Goal: Transaction & Acquisition: Purchase product/service

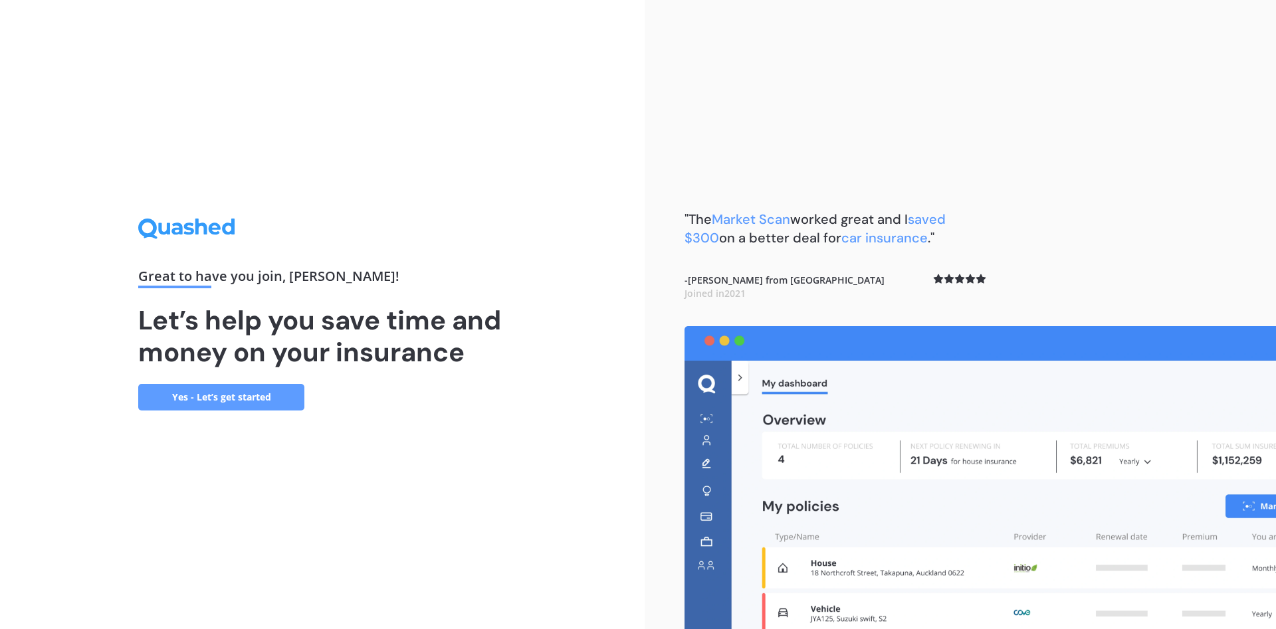
click at [225, 396] on link "Yes - Let’s get started" at bounding box center [221, 397] width 166 height 27
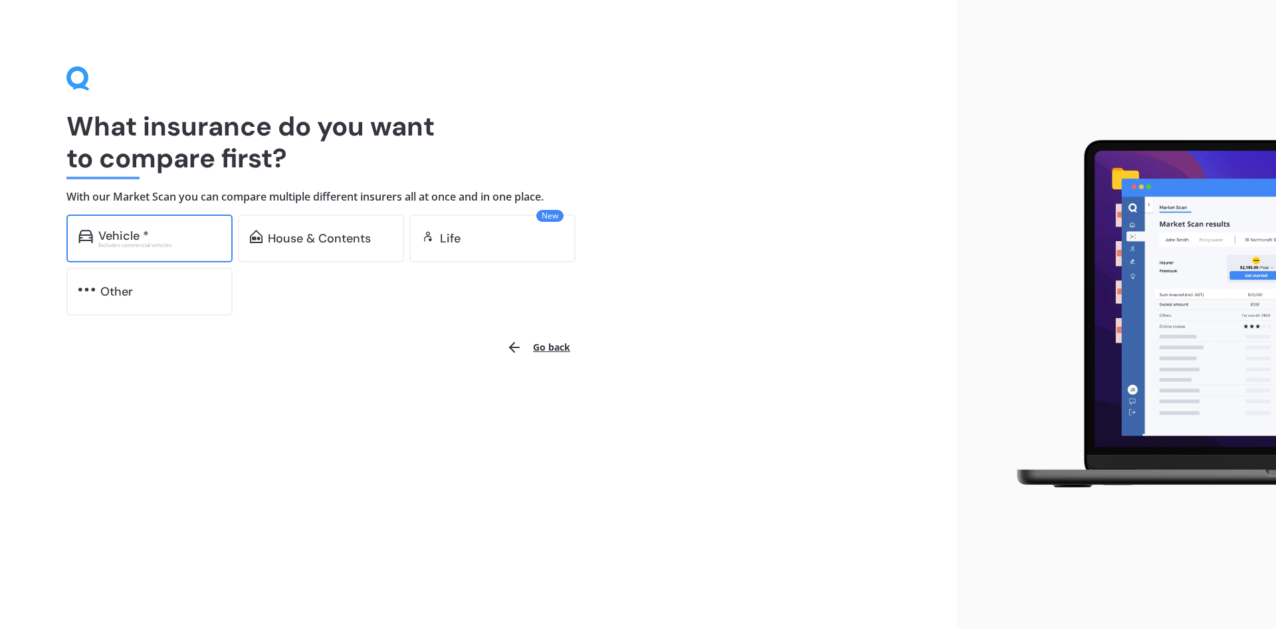
click at [182, 234] on div "Vehicle *" at bounding box center [159, 235] width 122 height 13
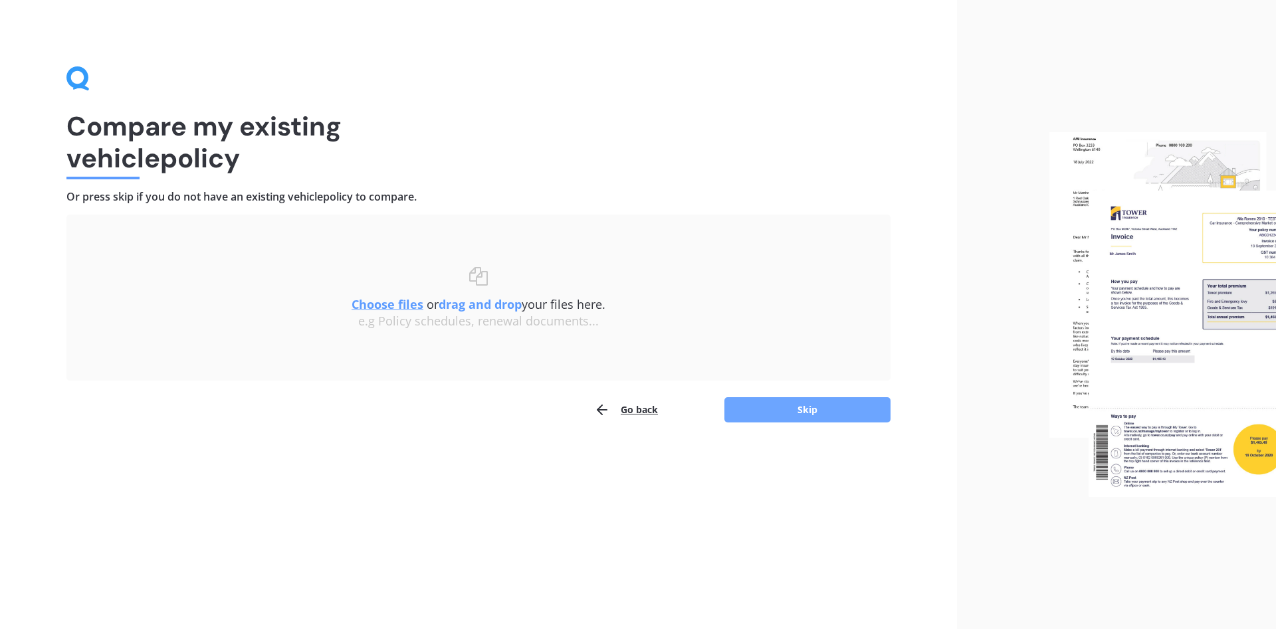
click at [783, 416] on button "Skip" at bounding box center [807, 409] width 166 height 25
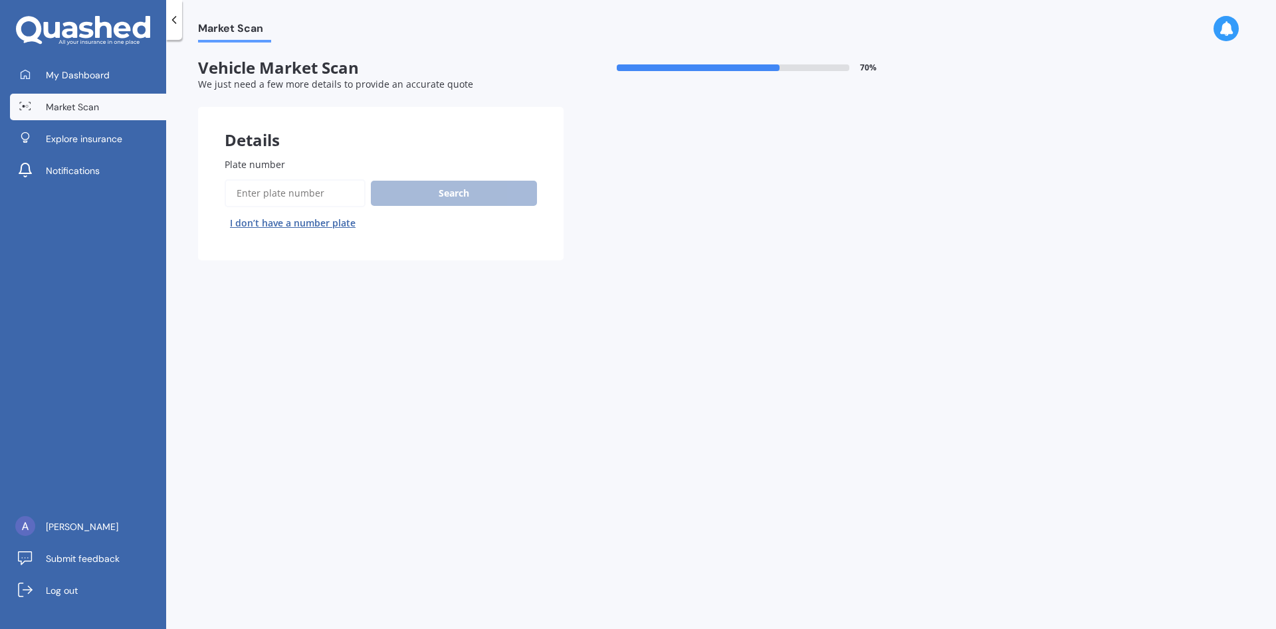
click at [340, 197] on input "Plate number" at bounding box center [295, 193] width 141 height 28
type input "GNY309"
click at [413, 191] on button "Search" at bounding box center [454, 193] width 166 height 25
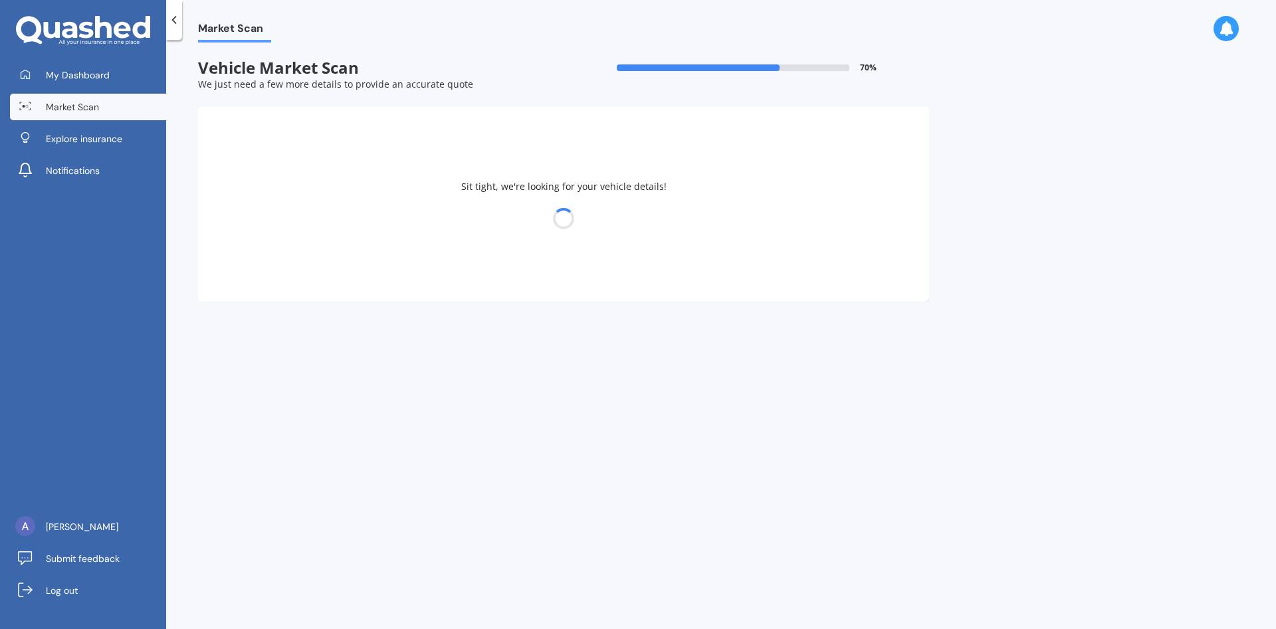
select select "SUBARU"
select select "LEGACY"
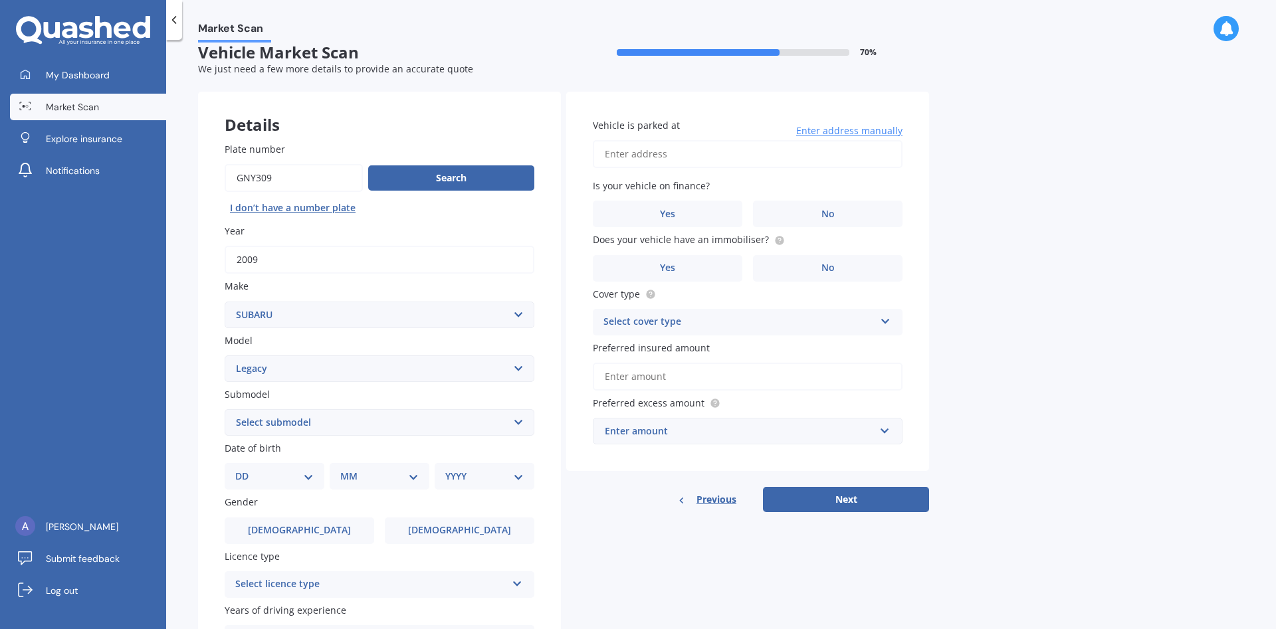
scroll to position [15, 0]
click at [225, 410] on select "Select submodel (All other non turbo) (All other turbo) 2.0i 2.0R 2.5i 2.5i Lux…" at bounding box center [380, 423] width 310 height 27
select select "2.5I"
click option "2.5i" at bounding box center [0, 0] width 0 height 0
click at [235, 470] on select "DD 01 02 03 04 05 06 07 08 09 10 11 12 13 14 15 16 17 18 19 20 21 22 23 24 25 2…" at bounding box center [274, 477] width 78 height 15
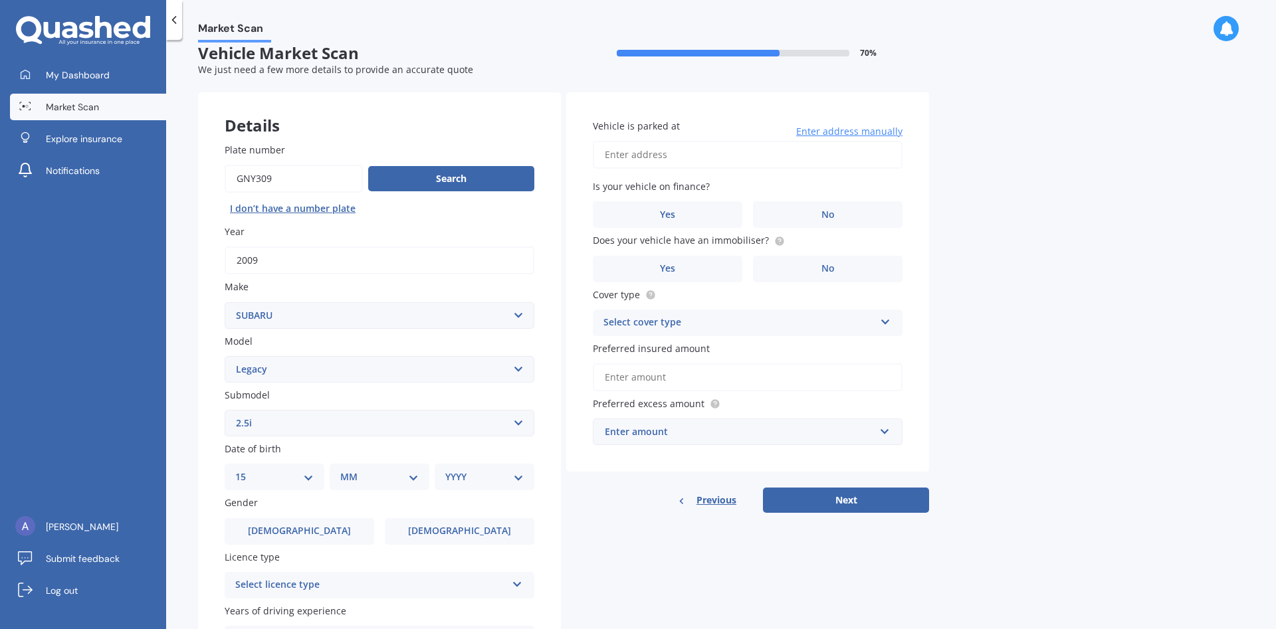
click option "15" at bounding box center [0, 0] width 0 height 0
click at [246, 470] on select "DD 01 02 03 04 05 06 07 08 09 10 11 12 13 14 15 16 17 18 19 20 21 22 23 24 25 2…" at bounding box center [282, 477] width 73 height 15
select select "20"
click option "20" at bounding box center [0, 0] width 0 height 0
click at [369, 490] on div "MM 01 02 03 04 05 06 07 08 09 10 11 12" at bounding box center [382, 477] width 94 height 27
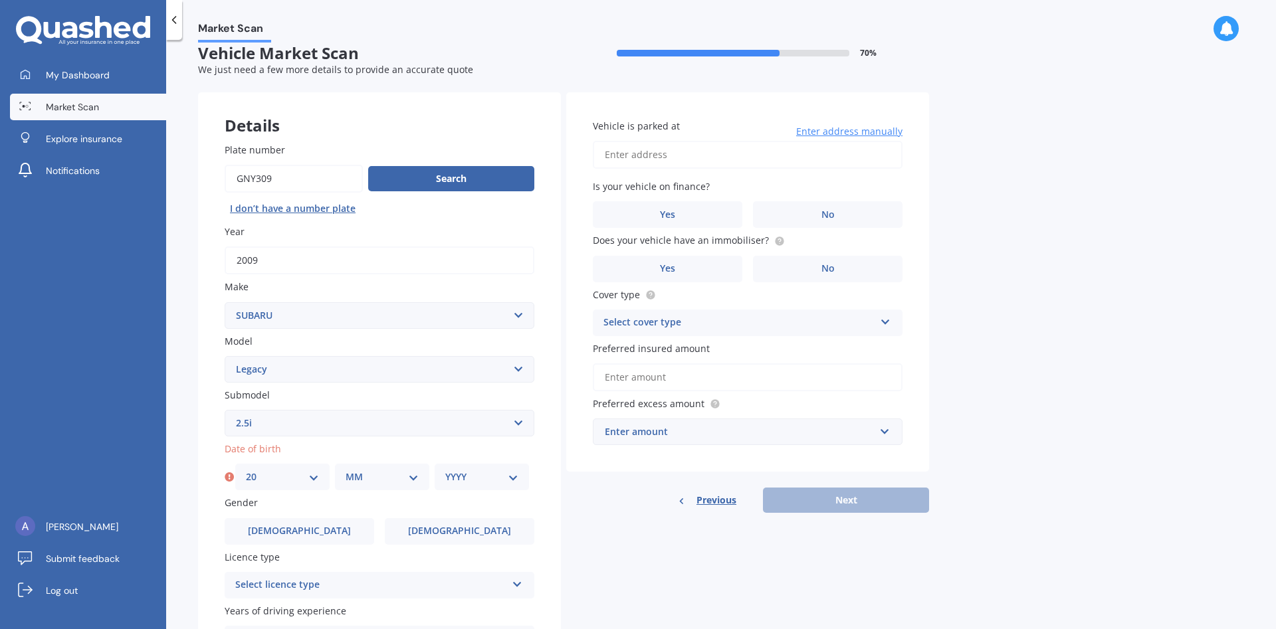
click at [370, 489] on div "MM 01 02 03 04 05 06 07 08 09 10 11 12" at bounding box center [382, 477] width 94 height 27
click at [346, 470] on select "MM 01 02 03 04 05 06 07 08 09 10 11 12" at bounding box center [382, 477] width 73 height 15
select select "09"
click option "09" at bounding box center [0, 0] width 0 height 0
click at [445, 470] on select "YYYY 2025 2024 2023 2022 2021 2020 2019 2018 2017 2016 2015 2014 2013 2012 2011…" at bounding box center [481, 477] width 73 height 15
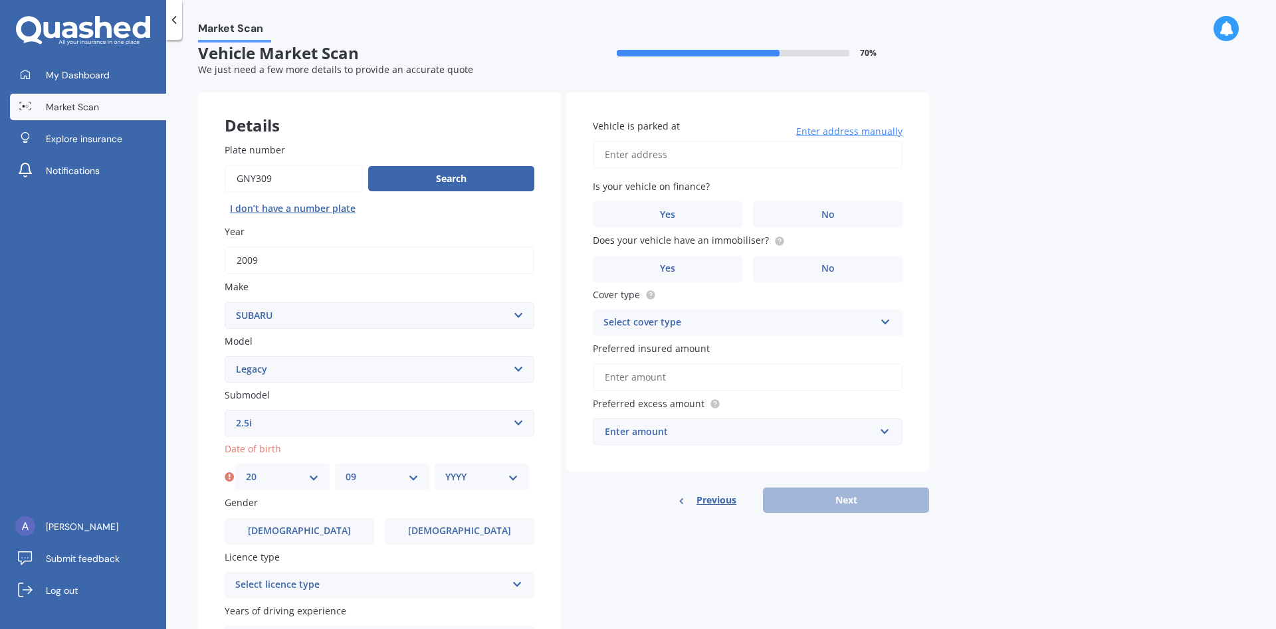
select select "1999"
click option "1999" at bounding box center [0, 0] width 0 height 0
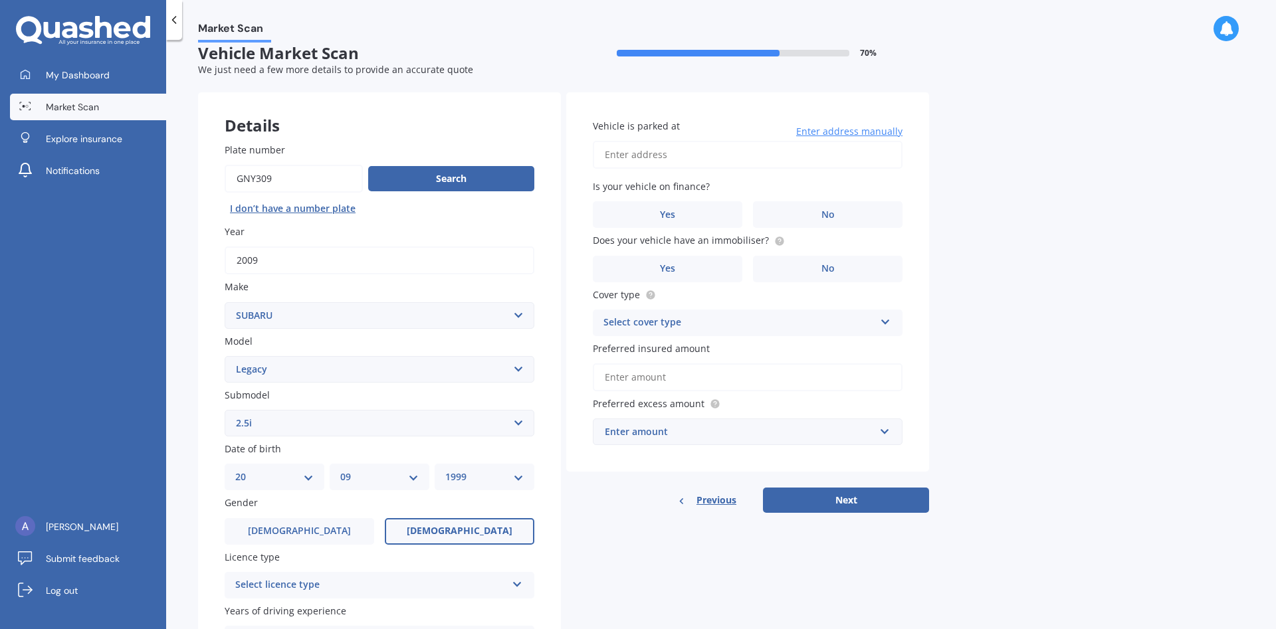
click at [427, 529] on label "[DEMOGRAPHIC_DATA]" at bounding box center [460, 531] width 150 height 27
click at [0, 0] on input "[DEMOGRAPHIC_DATA]" at bounding box center [0, 0] width 0 height 0
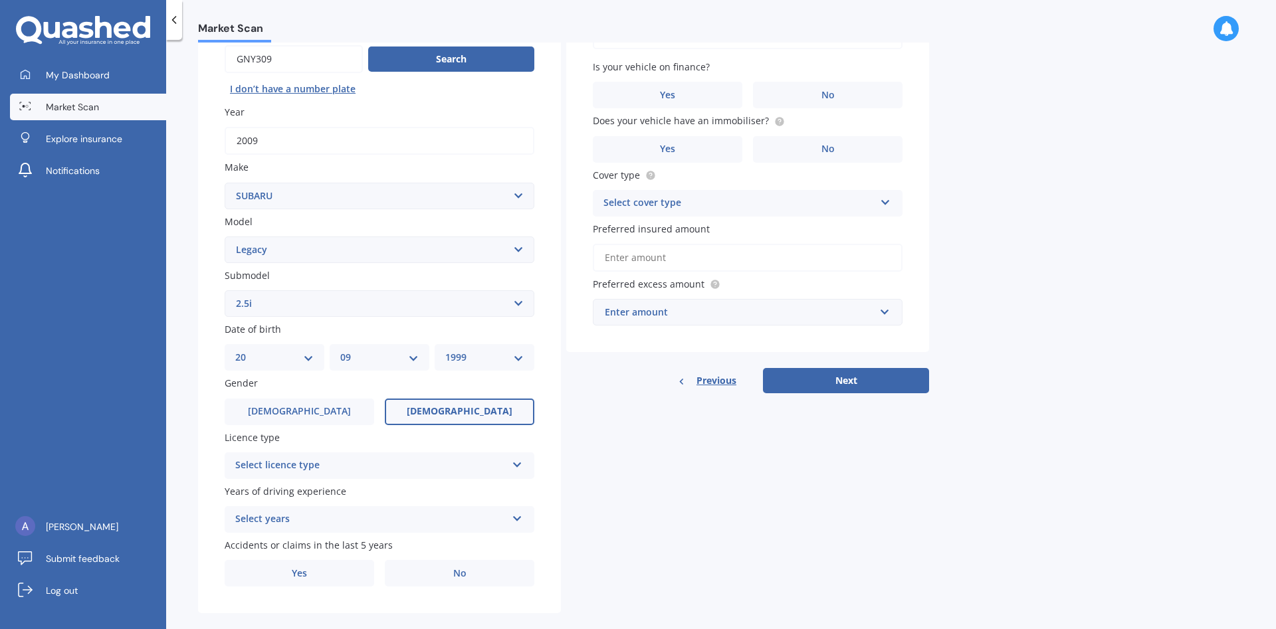
scroll to position [149, 0]
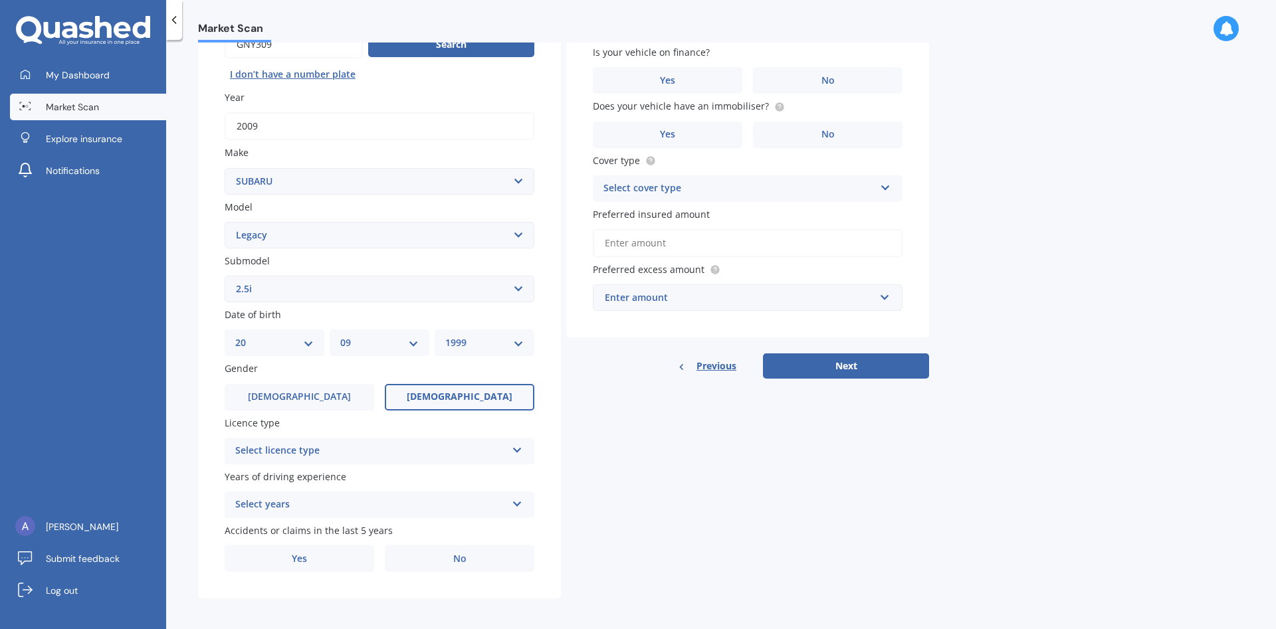
click at [390, 458] on div "Select licence type" at bounding box center [370, 451] width 271 height 16
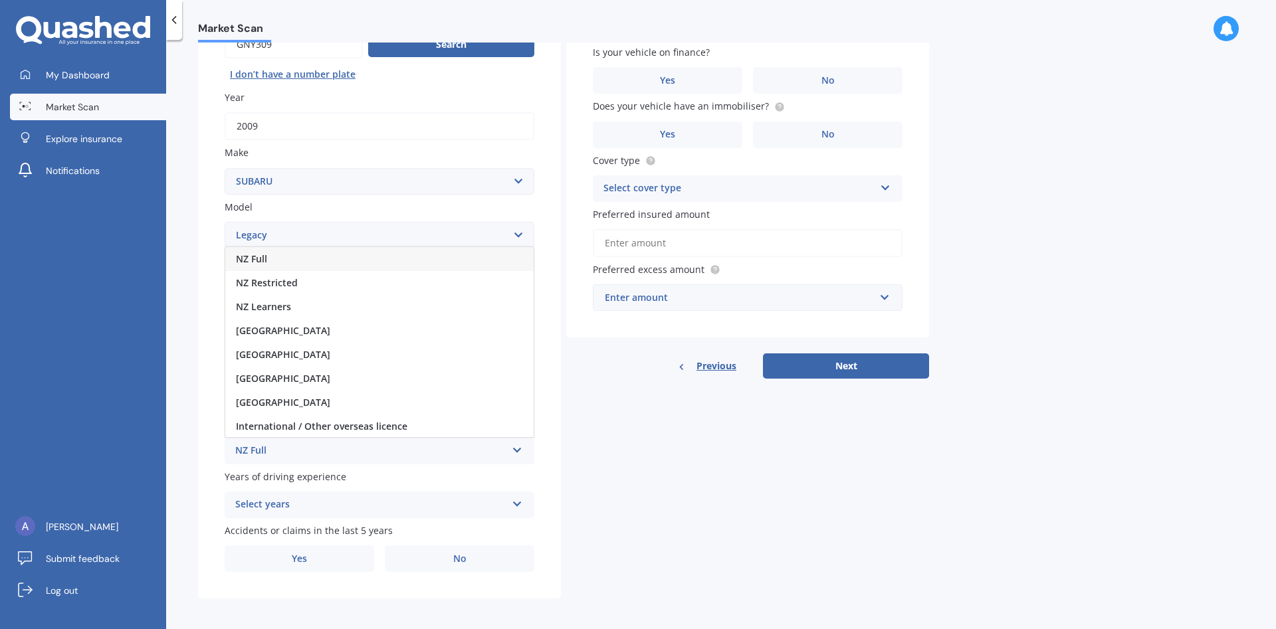
click at [280, 264] on div "NZ Full" at bounding box center [379, 259] width 308 height 24
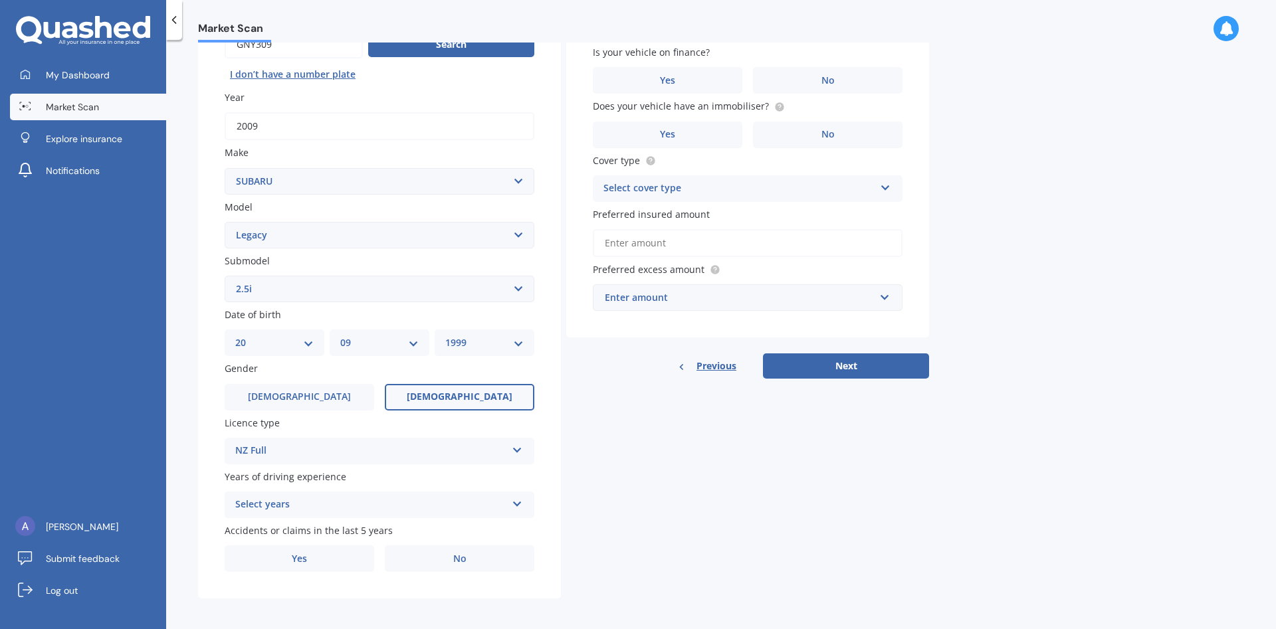
click at [260, 504] on div "Select years" at bounding box center [370, 505] width 271 height 16
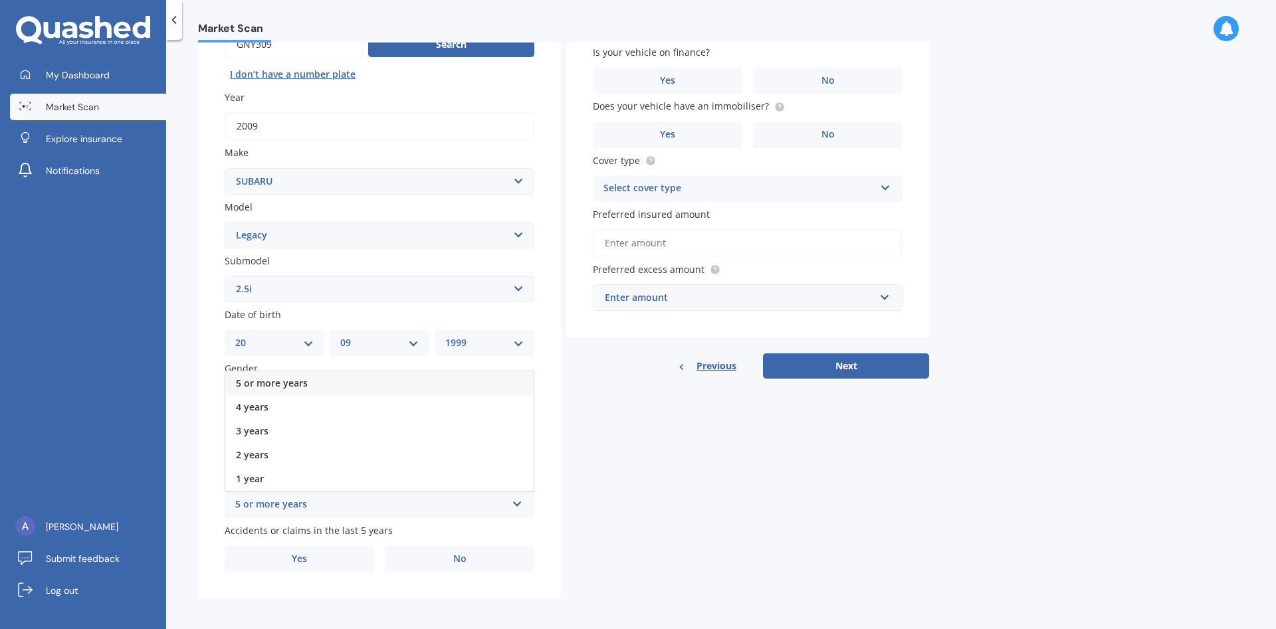
click at [280, 393] on div "5 or more years" at bounding box center [379, 383] width 308 height 24
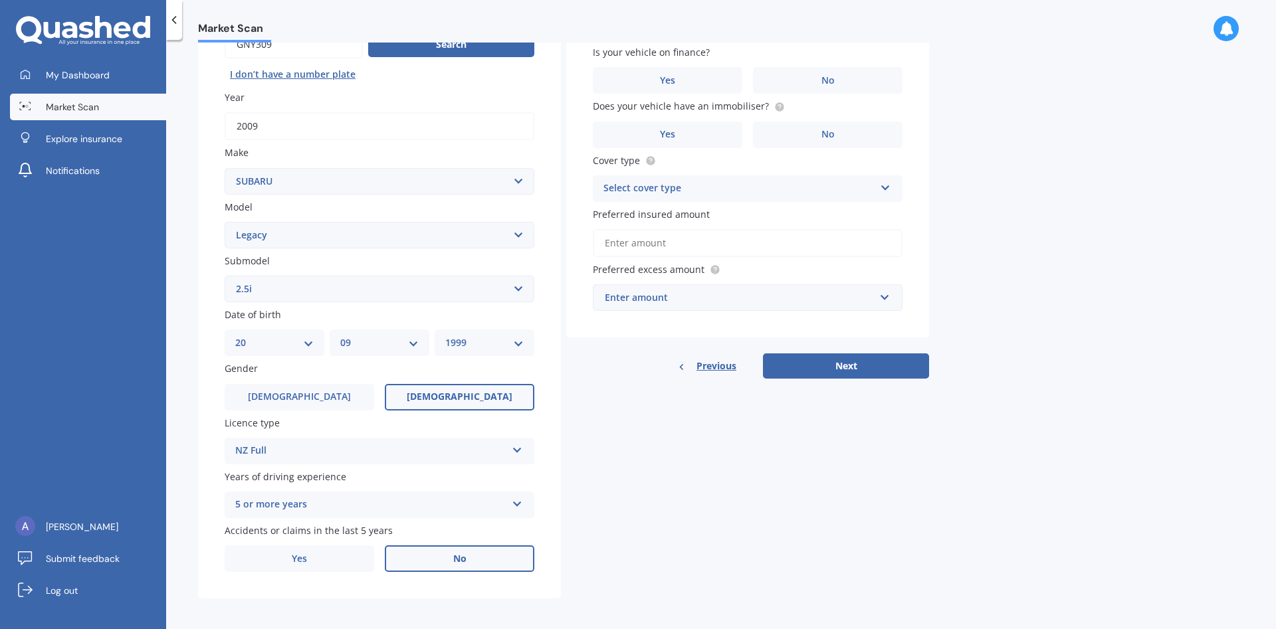
click at [425, 571] on label "No" at bounding box center [460, 559] width 150 height 27
click at [0, 0] on input "No" at bounding box center [0, 0] width 0 height 0
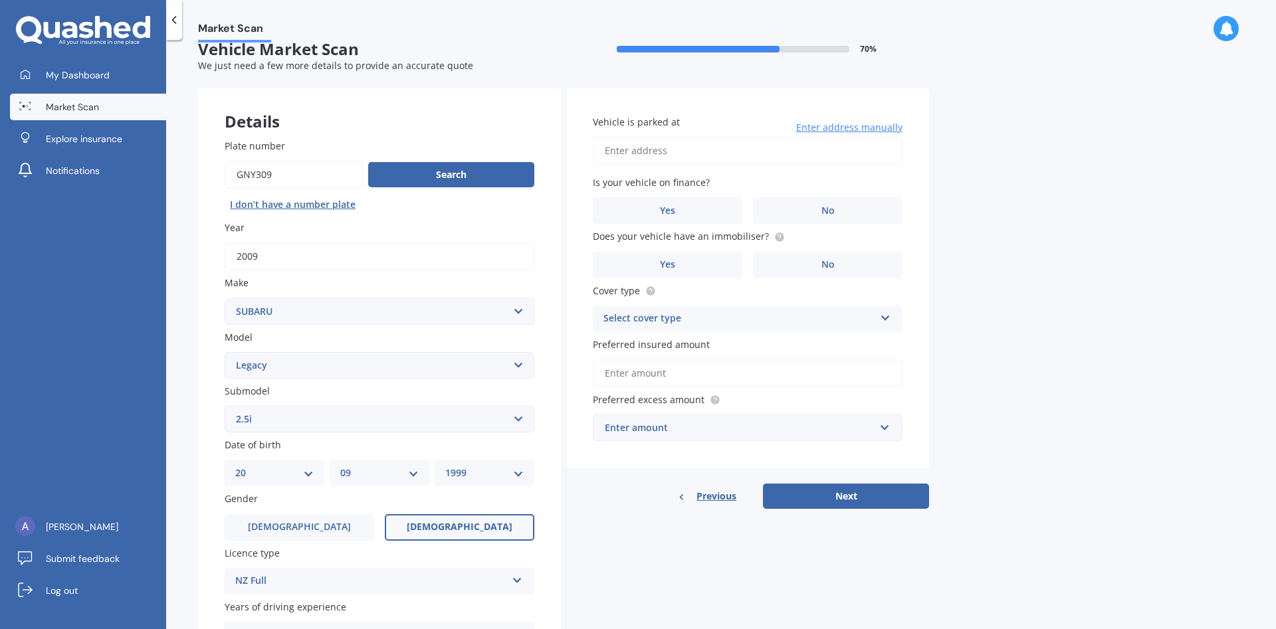
scroll to position [0, 0]
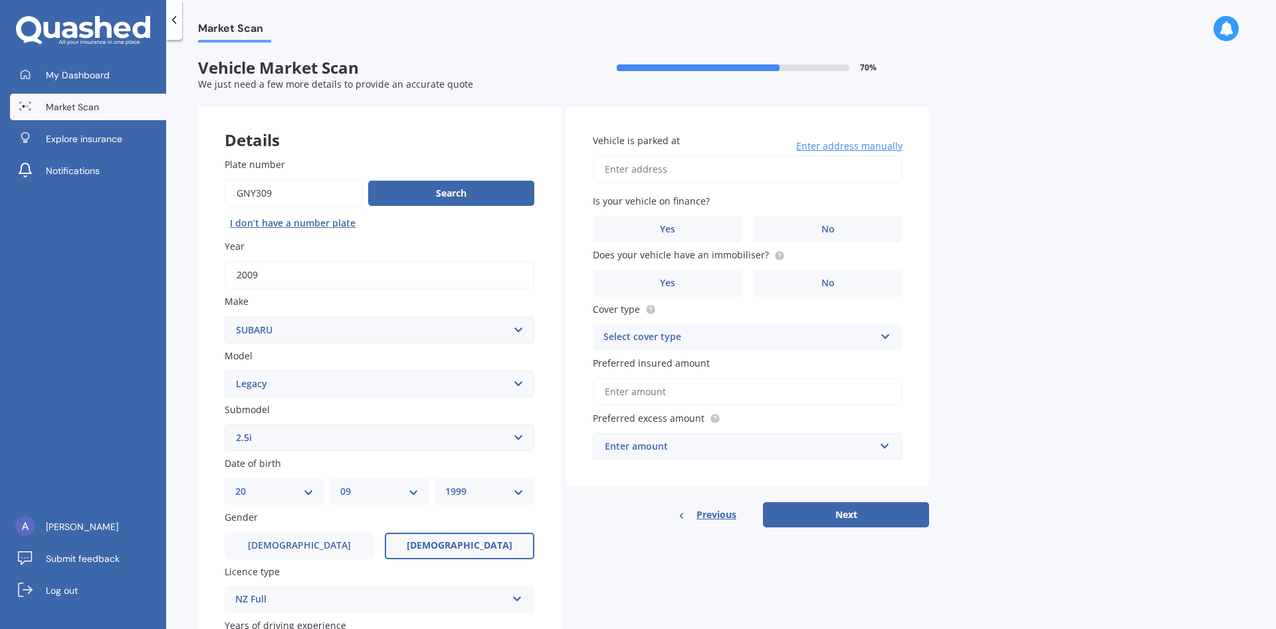
click at [797, 162] on input "Vehicle is parked at" at bounding box center [748, 169] width 310 height 28
type input "[STREET_ADDRESS]"
click at [786, 228] on label "No" at bounding box center [828, 229] width 150 height 27
click at [0, 0] on input "No" at bounding box center [0, 0] width 0 height 0
click at [717, 278] on label "Yes" at bounding box center [668, 283] width 150 height 27
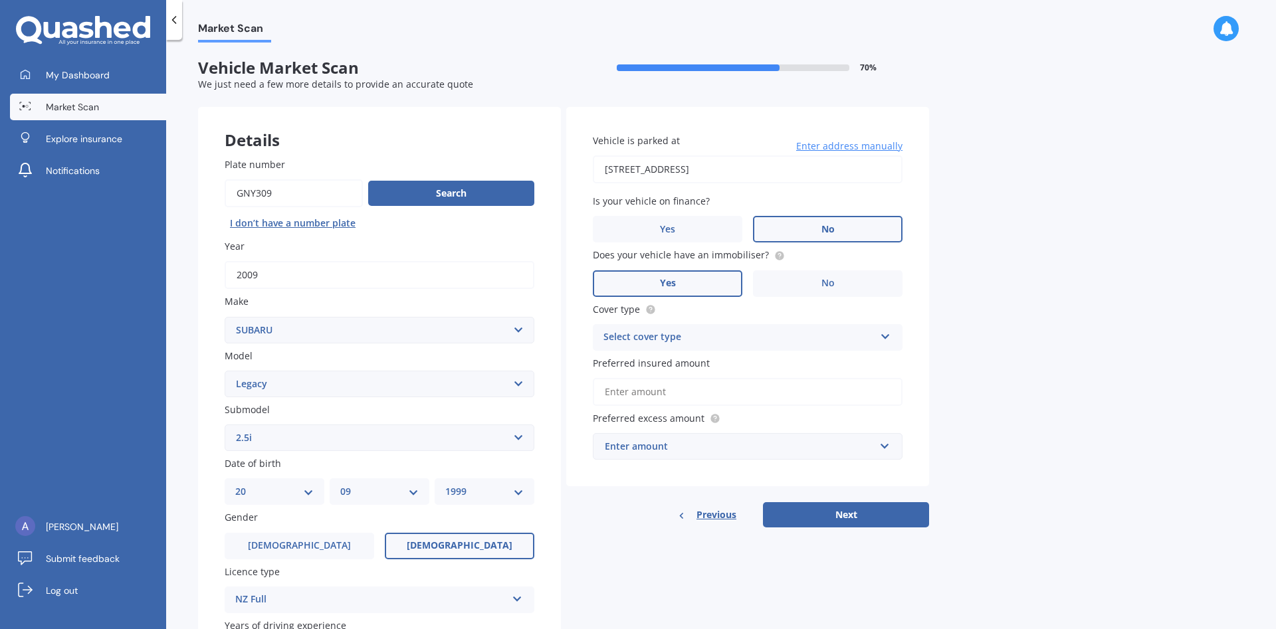
click at [0, 0] on input "Yes" at bounding box center [0, 0] width 0 height 0
click at [668, 346] on div "Select cover type" at bounding box center [738, 338] width 271 height 16
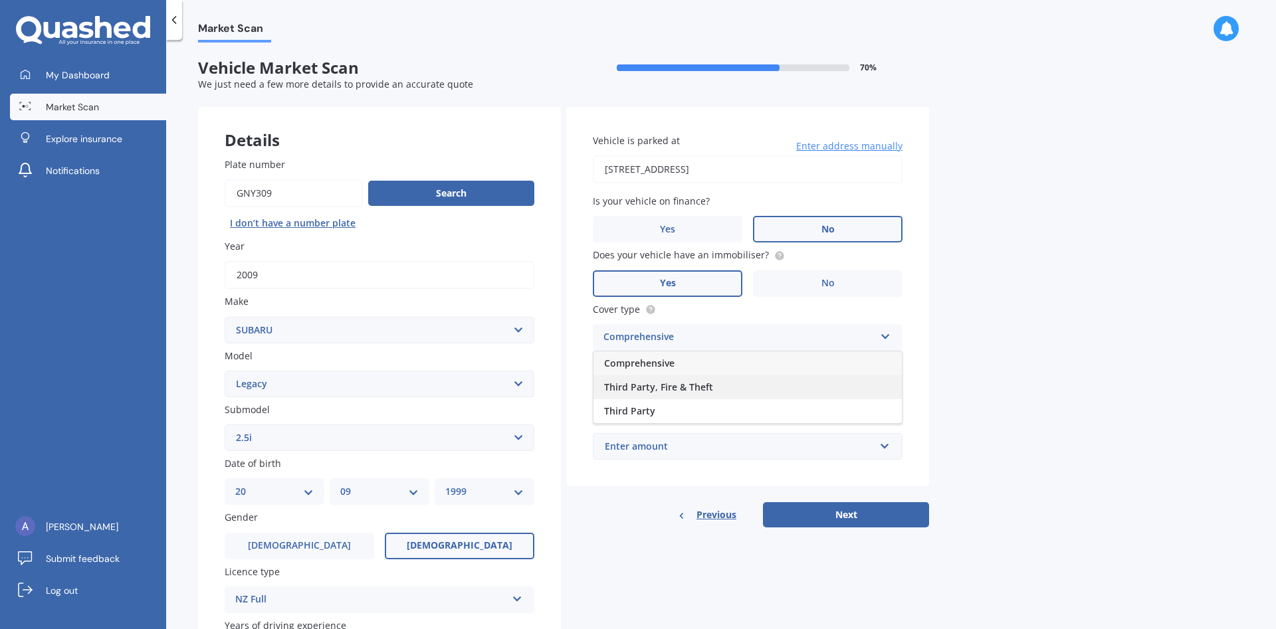
click at [660, 389] on span "Third Party, Fire & Theft" at bounding box center [658, 387] width 109 height 13
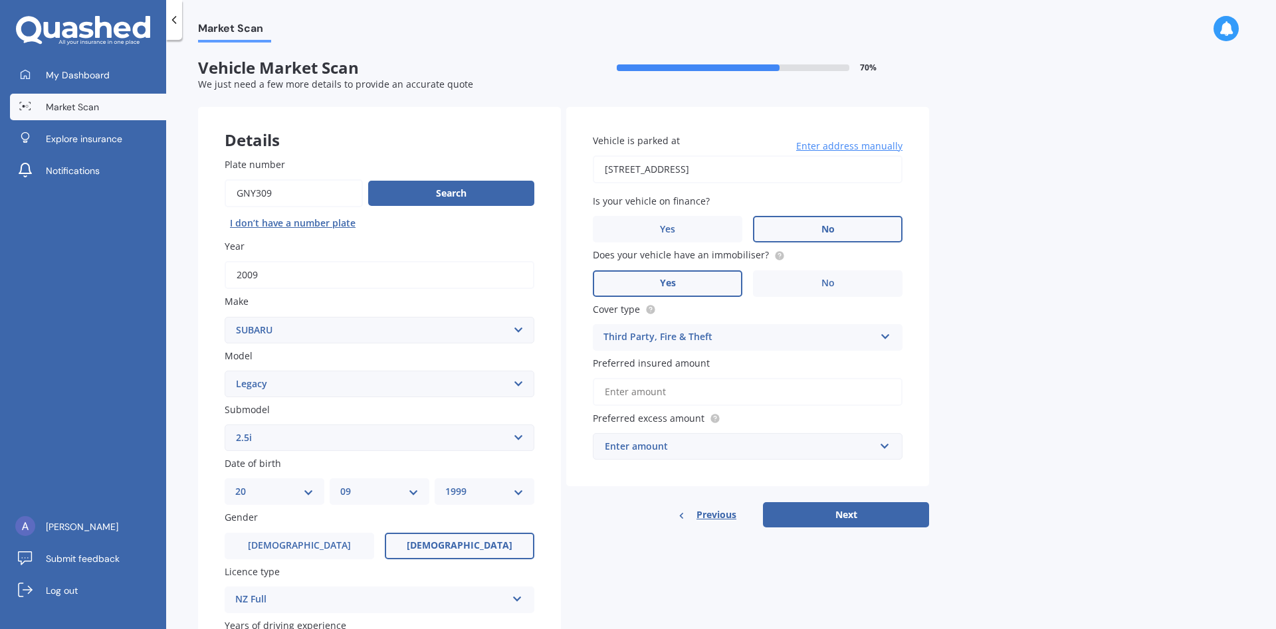
click at [660, 335] on div "Third Party, Fire & Theft" at bounding box center [738, 338] width 271 height 16
click at [643, 403] on input "Preferred insured amount" at bounding box center [748, 392] width 310 height 28
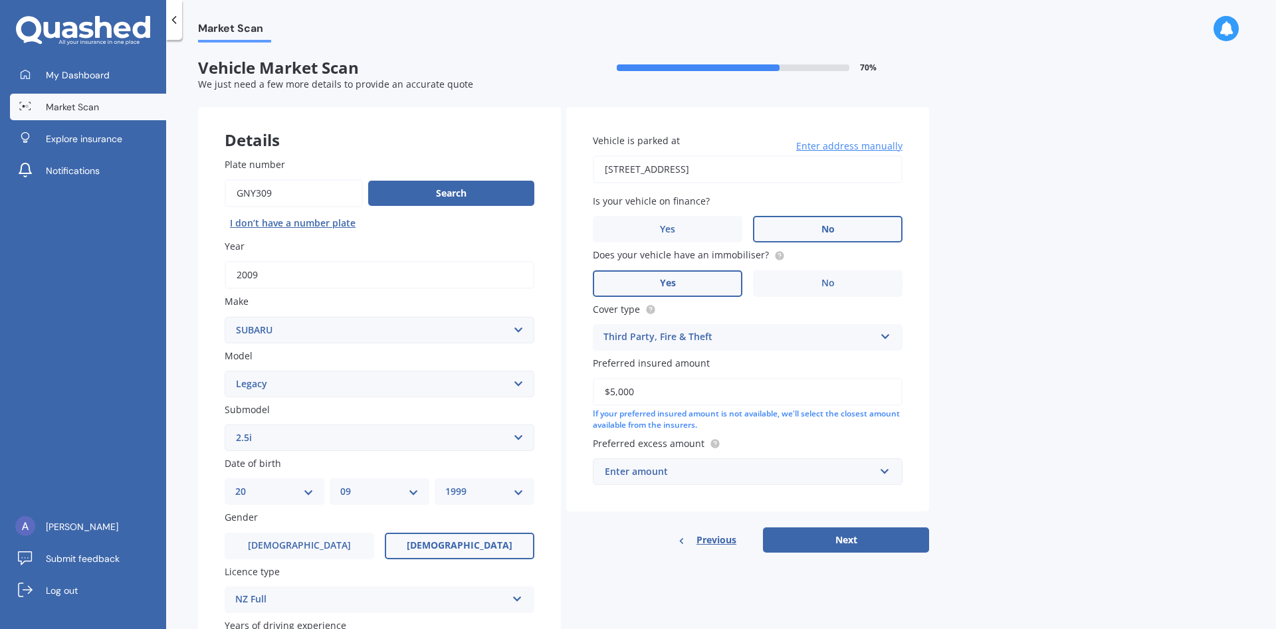
type input "$5,000"
click at [683, 477] on div "Enter amount" at bounding box center [740, 471] width 270 height 15
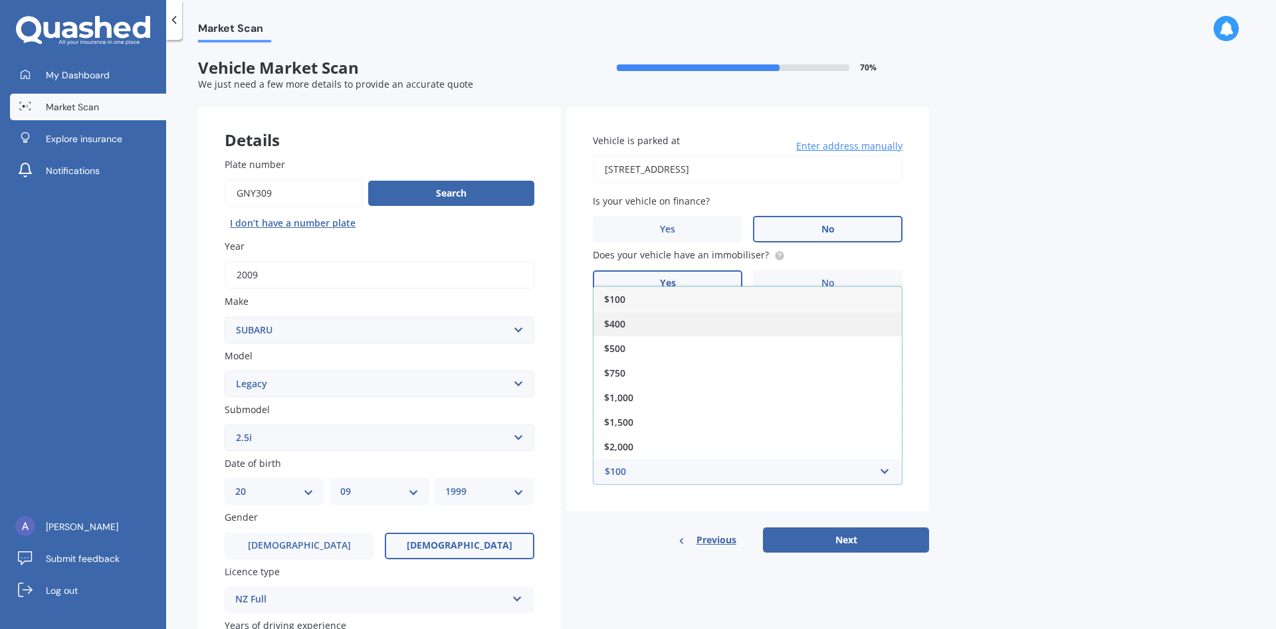
click at [632, 323] on div "$400" at bounding box center [747, 324] width 308 height 25
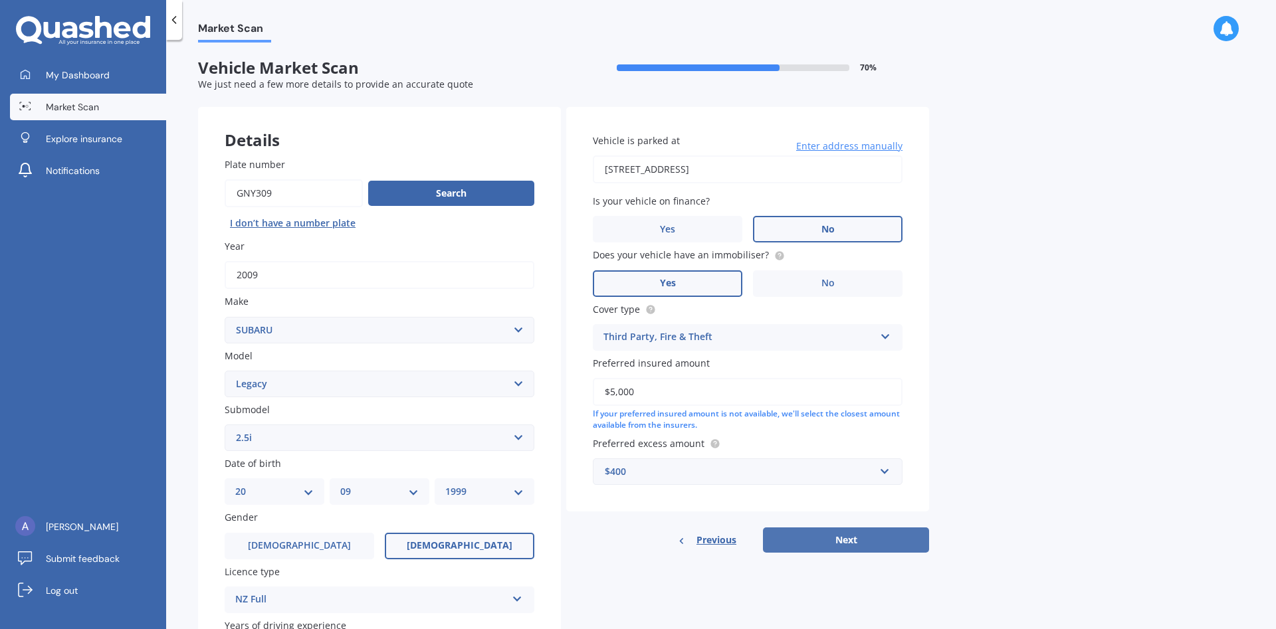
click at [815, 537] on button "Next" at bounding box center [846, 540] width 166 height 25
select select "20"
select select "09"
select select "1999"
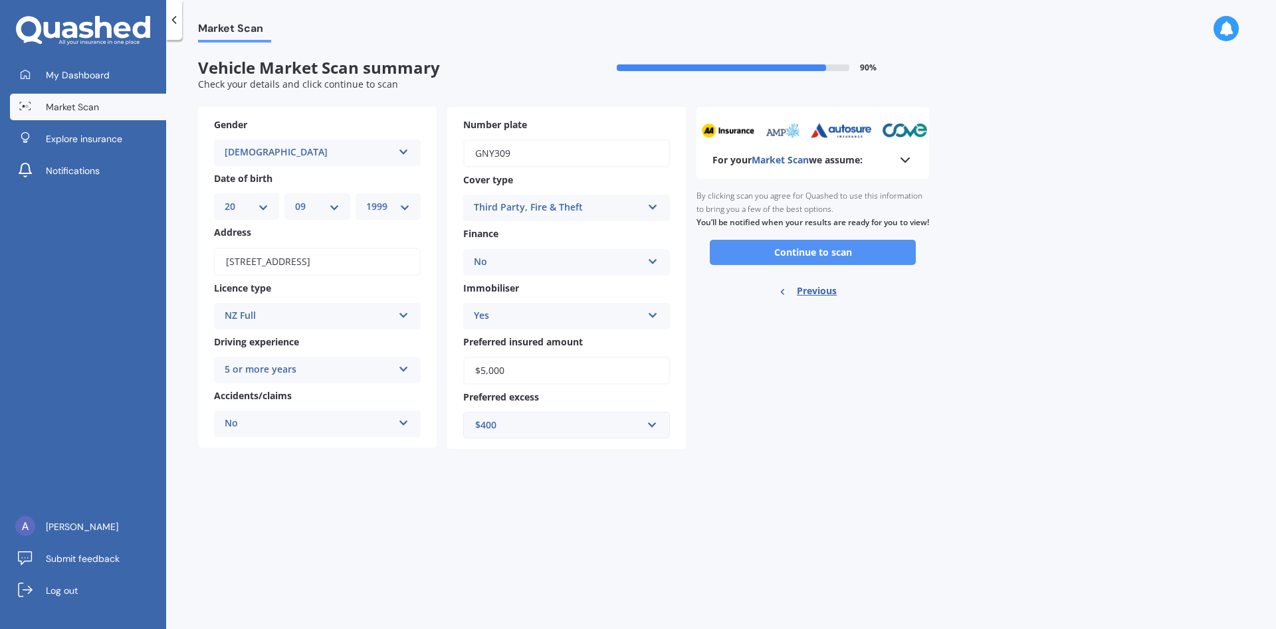
click at [791, 263] on button "Continue to scan" at bounding box center [813, 252] width 206 height 25
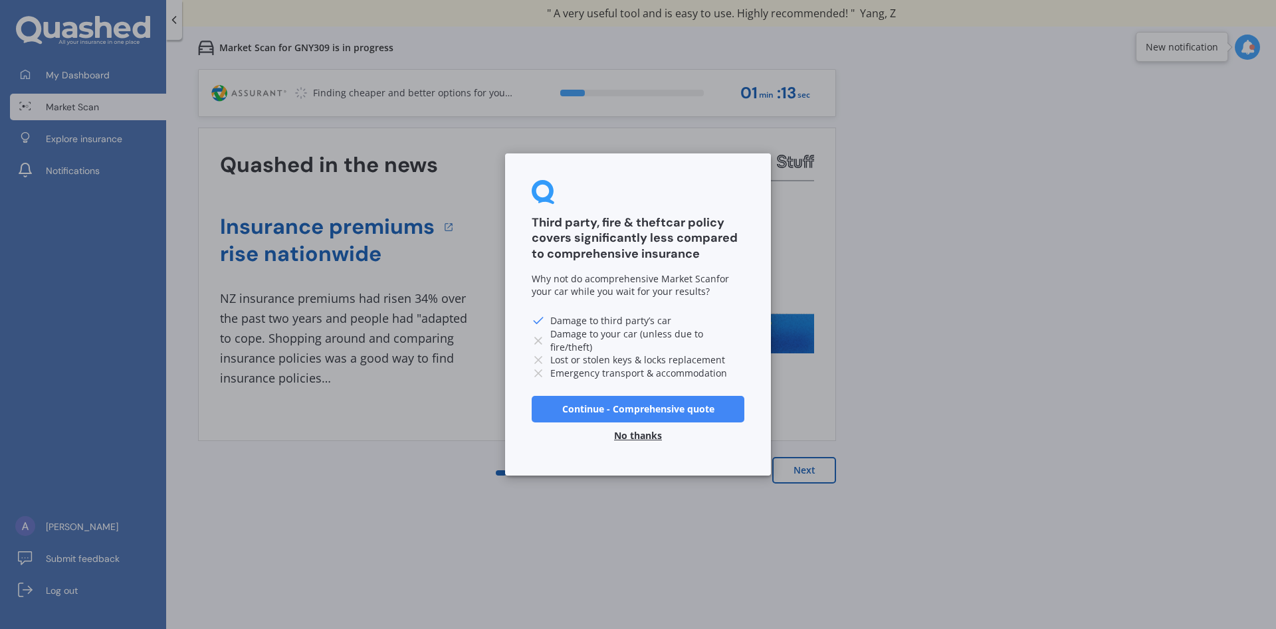
click at [633, 413] on button "Continue - Comprehensive quote" at bounding box center [638, 409] width 213 height 27
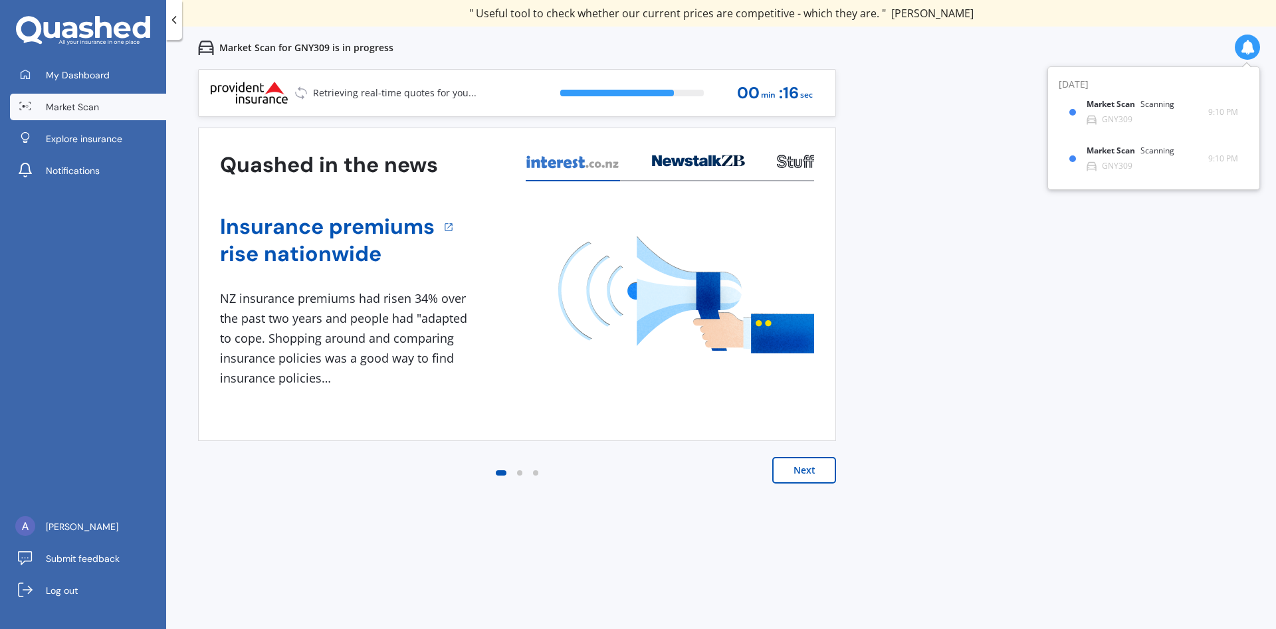
click at [816, 468] on button "Next" at bounding box center [804, 470] width 64 height 27
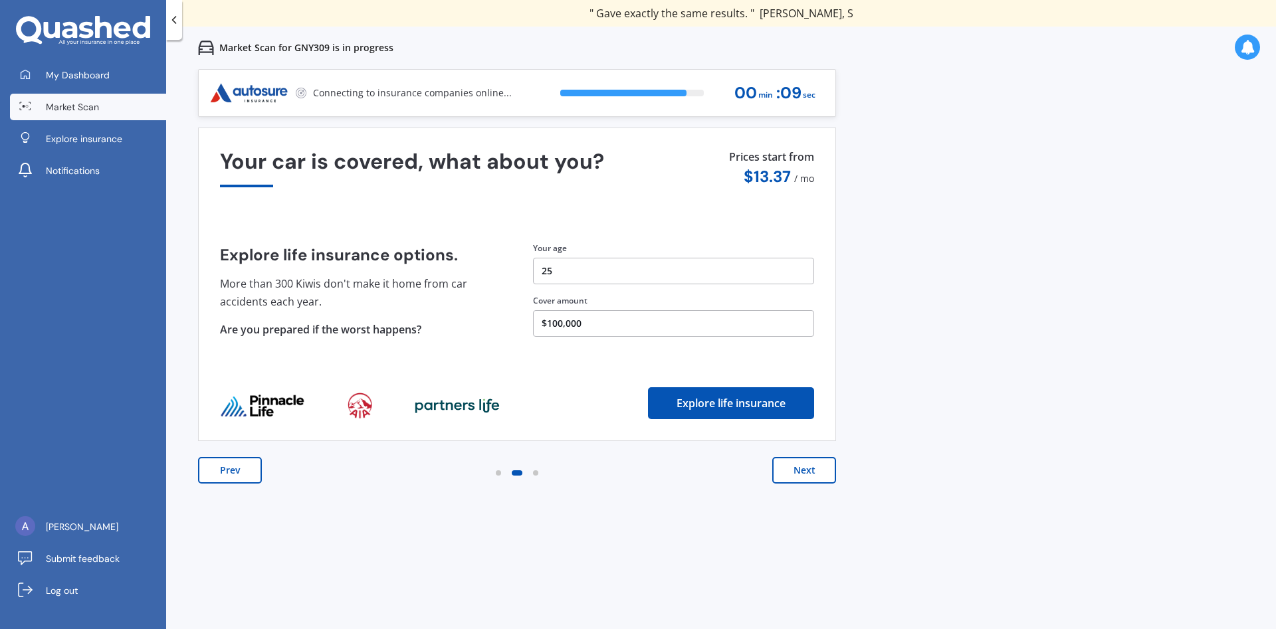
click at [796, 472] on button "Next" at bounding box center [804, 470] width 64 height 27
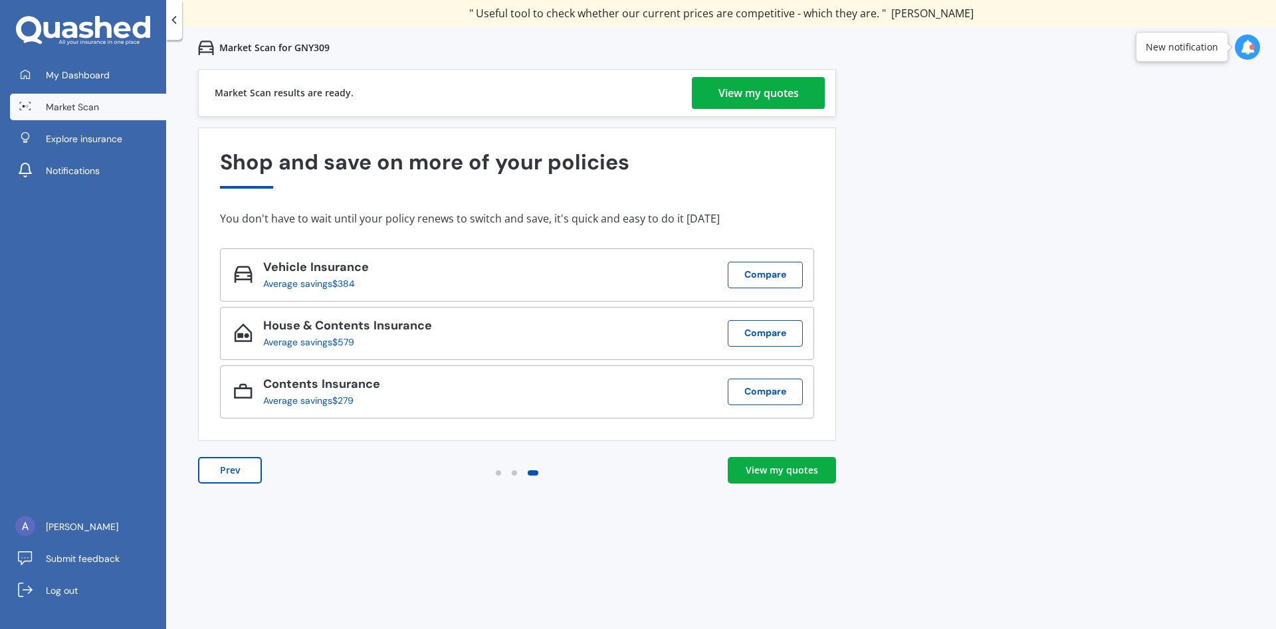
click at [791, 94] on div "View my quotes" at bounding box center [758, 93] width 80 height 32
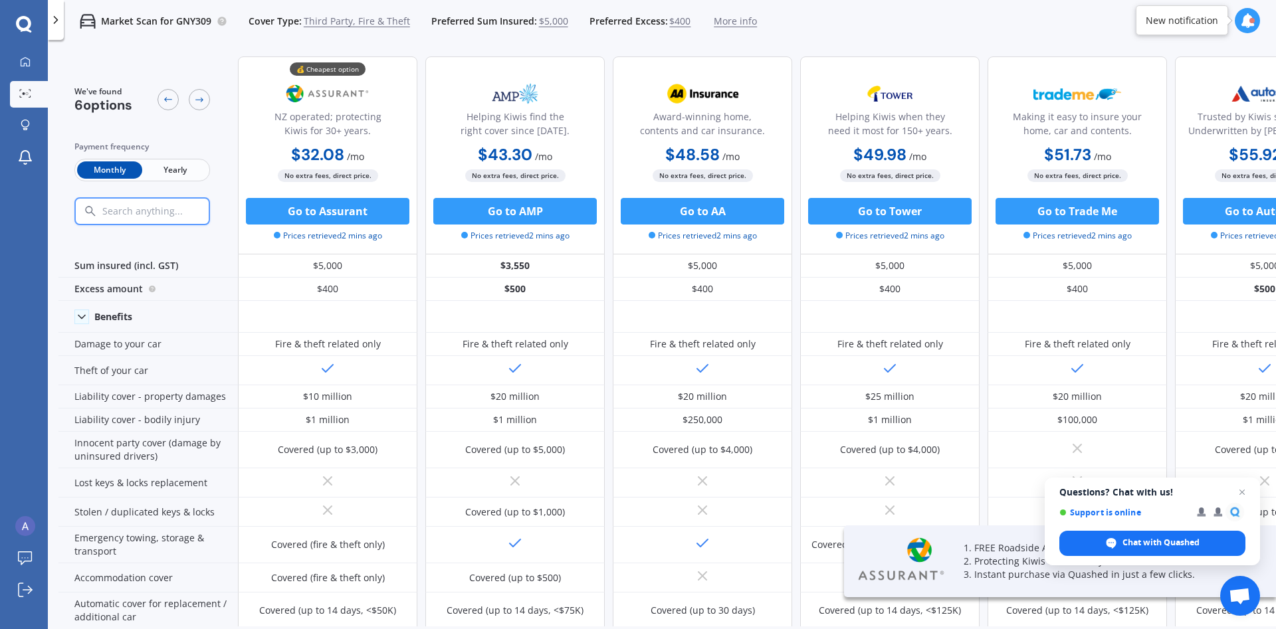
click at [189, 165] on span "Yearly" at bounding box center [174, 169] width 65 height 17
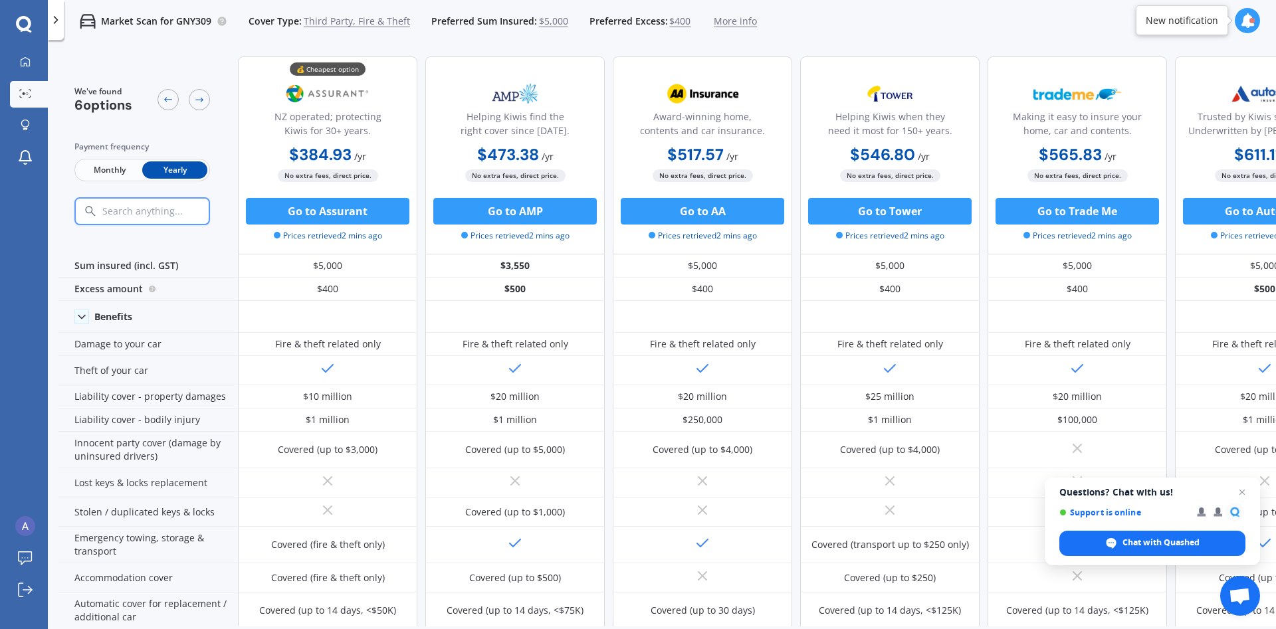
click at [94, 170] on span "Monthly" at bounding box center [109, 169] width 65 height 17
click at [181, 165] on span "Yearly" at bounding box center [174, 169] width 65 height 17
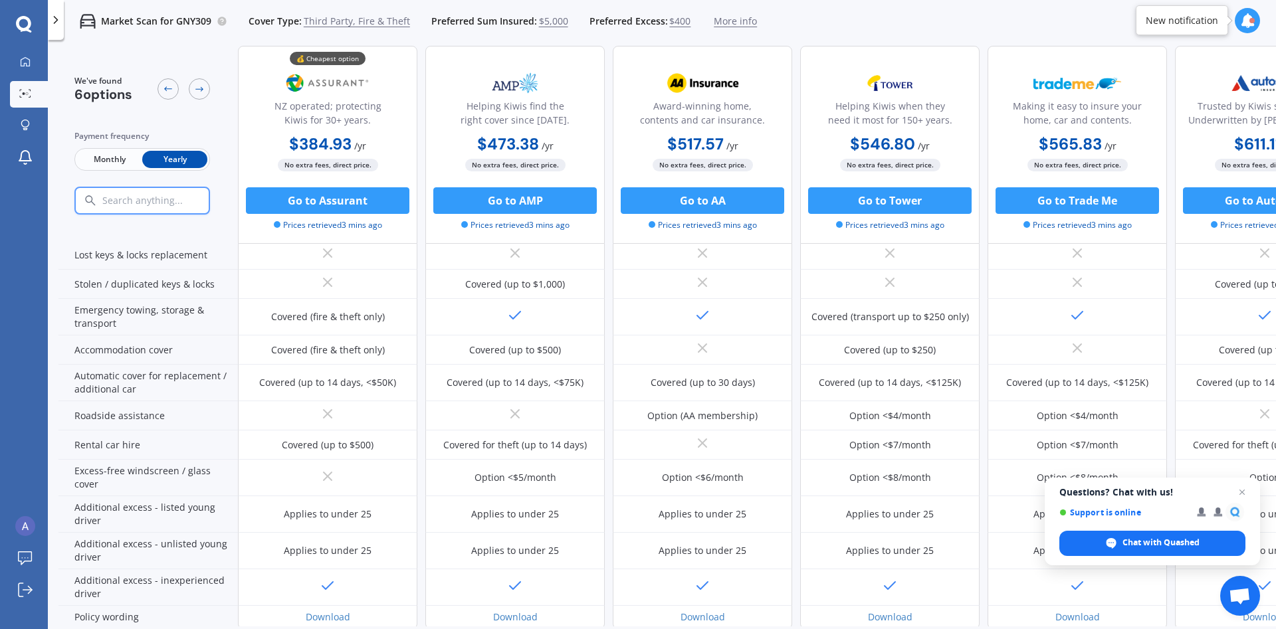
scroll to position [220, 0]
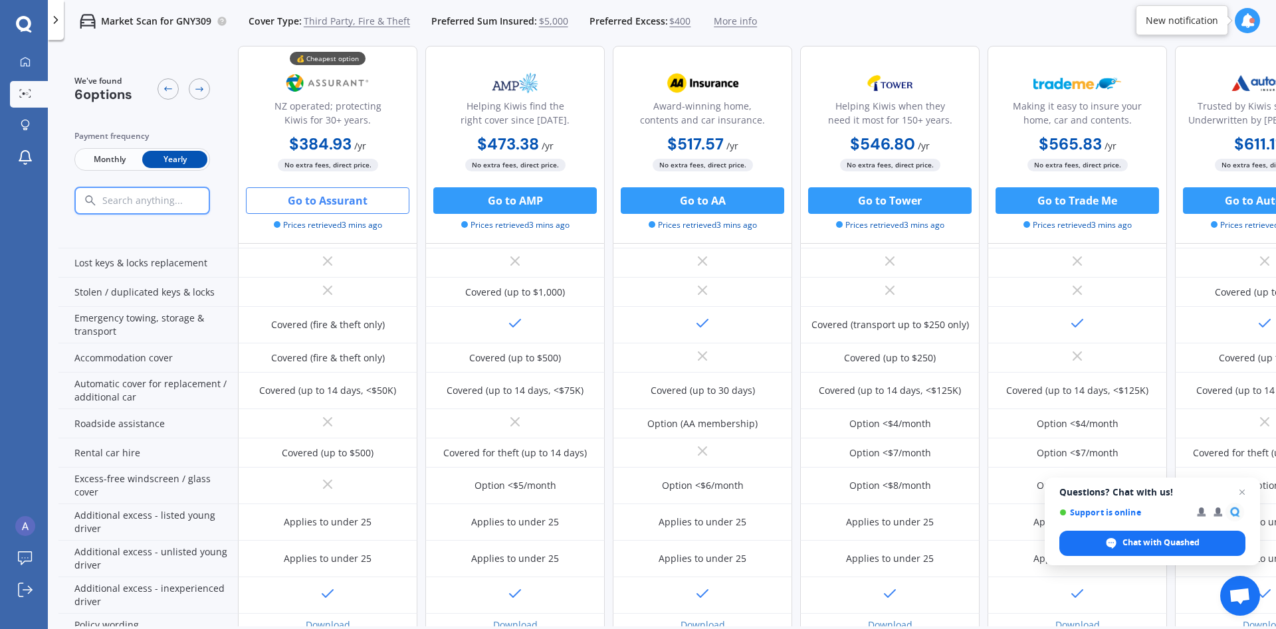
click at [310, 205] on button "Go to Assurant" at bounding box center [327, 200] width 163 height 27
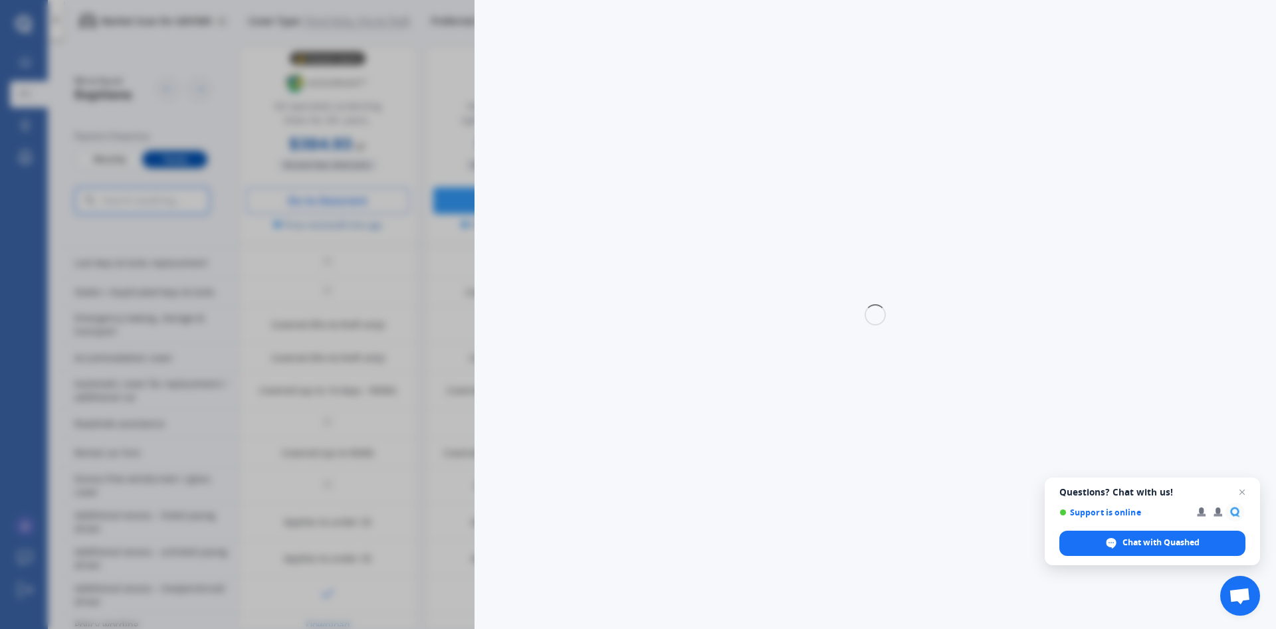
select select "3rd partyfiretheft"
select select "0"
select select "Canterbury"
select select "SUBARU"
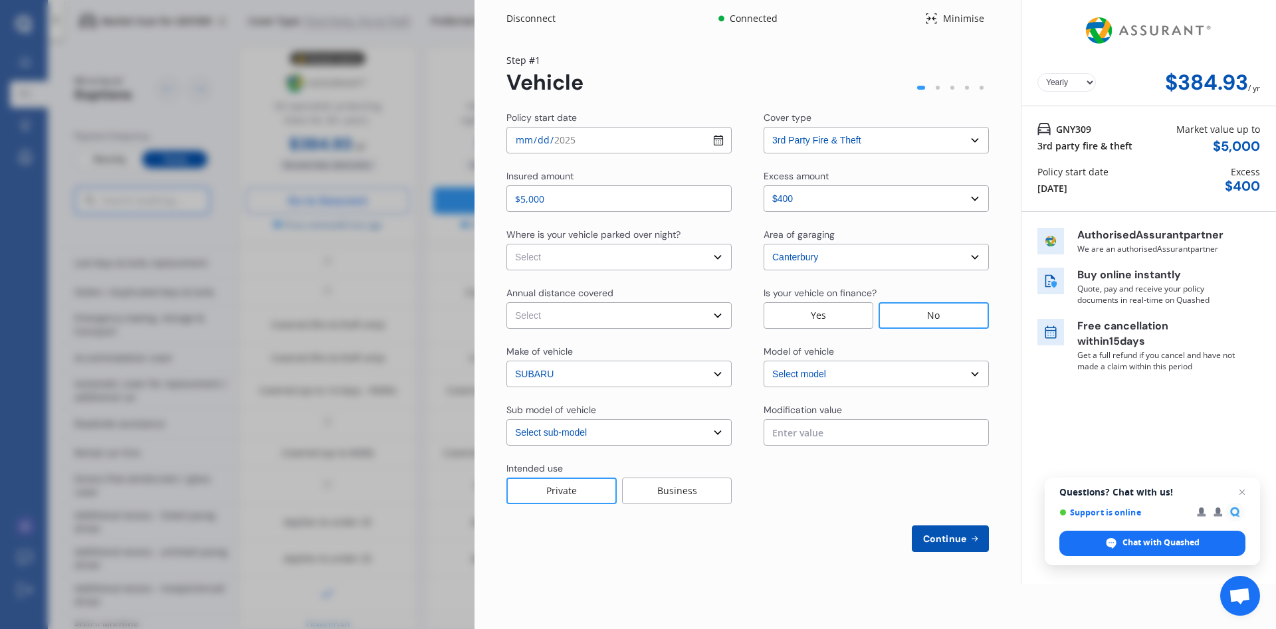
select select "LEGACY"
select select "2.5I"
click at [506, 244] on select "Select In a garage On own property On street or road" at bounding box center [618, 257] width 225 height 27
click at [802, 229] on div "Area of garaging" at bounding box center [798, 234] width 71 height 13
click at [506, 302] on select "Select Low (less than 15,000km per year) Average (15,000-30,000km per year) Hig…" at bounding box center [618, 315] width 225 height 27
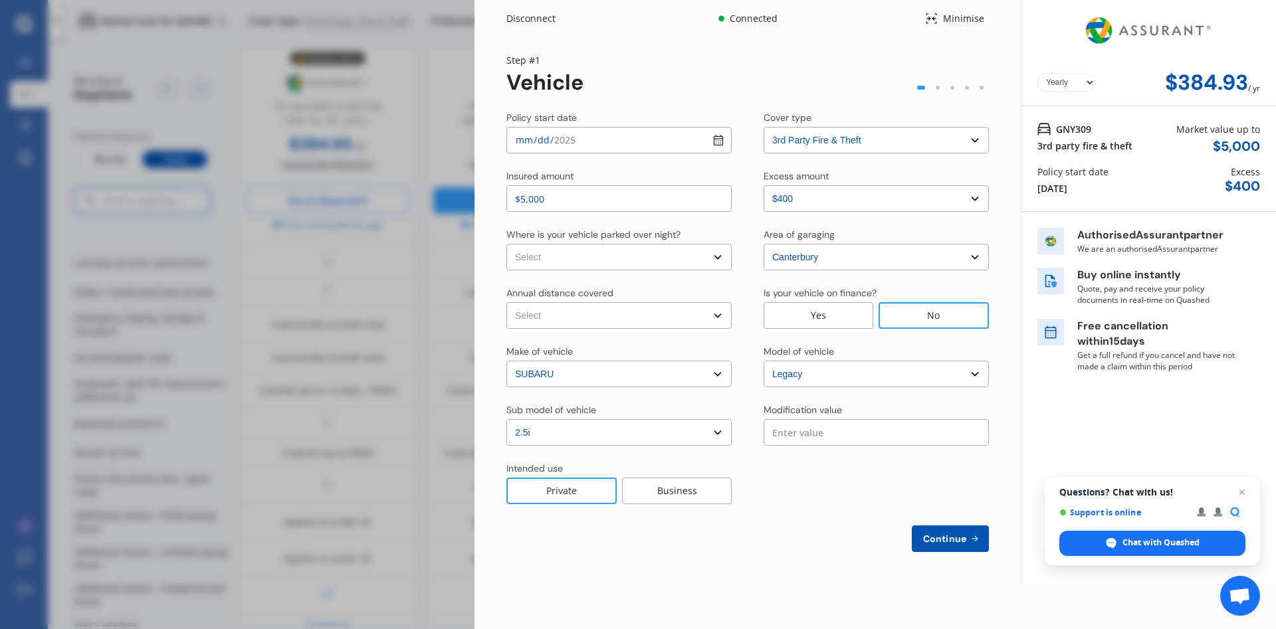
click at [506, 302] on select "Select Low (less than 15,000km per year) Average (15,000-30,000km per year) Hig…" at bounding box center [618, 315] width 225 height 27
click at [768, 561] on div "Yearly Monthly $384.93 / yr Step # 1 Vehicle Policy start date [DATE] Cover typ…" at bounding box center [747, 310] width 546 height 547
click at [1181, 80] on div "$384.93" at bounding box center [1206, 82] width 83 height 25
click at [425, 35] on div "Disconnect Connected Minimise Yearly Monthly $384.93 / yr Step # 1 Vehicle Poli…" at bounding box center [638, 314] width 1276 height 629
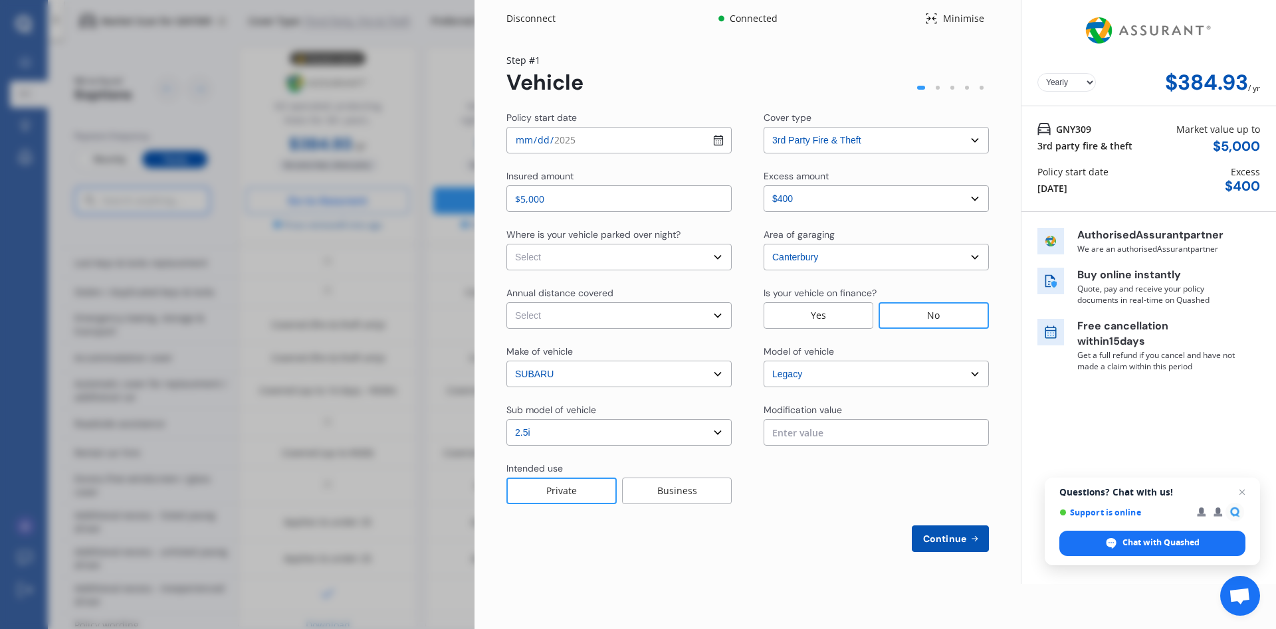
click at [453, 127] on div "Disconnect Connected Minimise Yearly Monthly $384.93 / yr Step # 1 Vehicle Poli…" at bounding box center [638, 314] width 1276 height 629
click at [372, 298] on div "Disconnect Connected Minimise Yearly Monthly $384.93 / yr Step # 1 Vehicle Poli…" at bounding box center [638, 314] width 1276 height 629
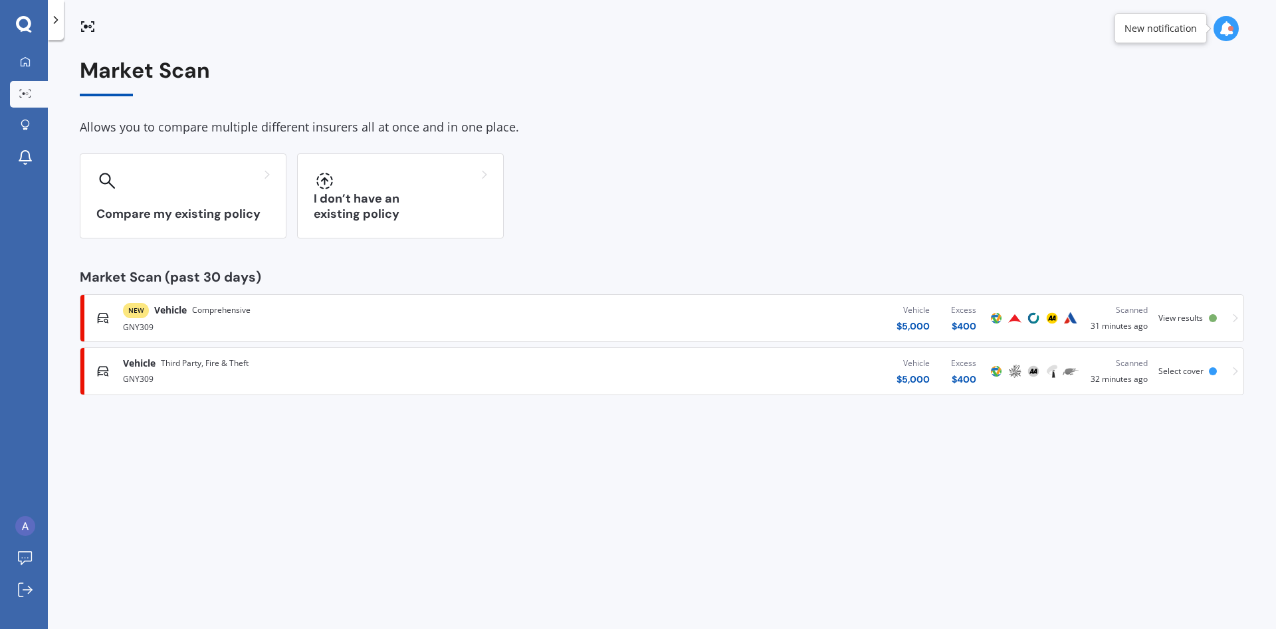
click at [171, 322] on div "GNY309" at bounding box center [332, 326] width 419 height 16
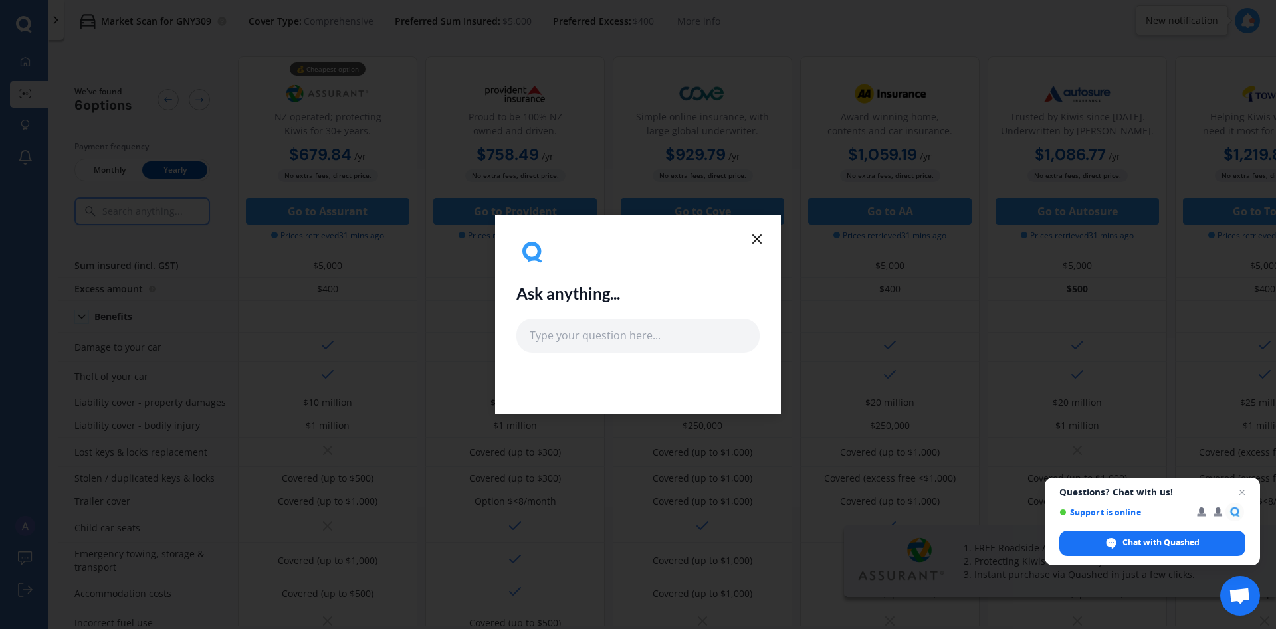
click at [758, 242] on icon at bounding box center [757, 239] width 16 height 16
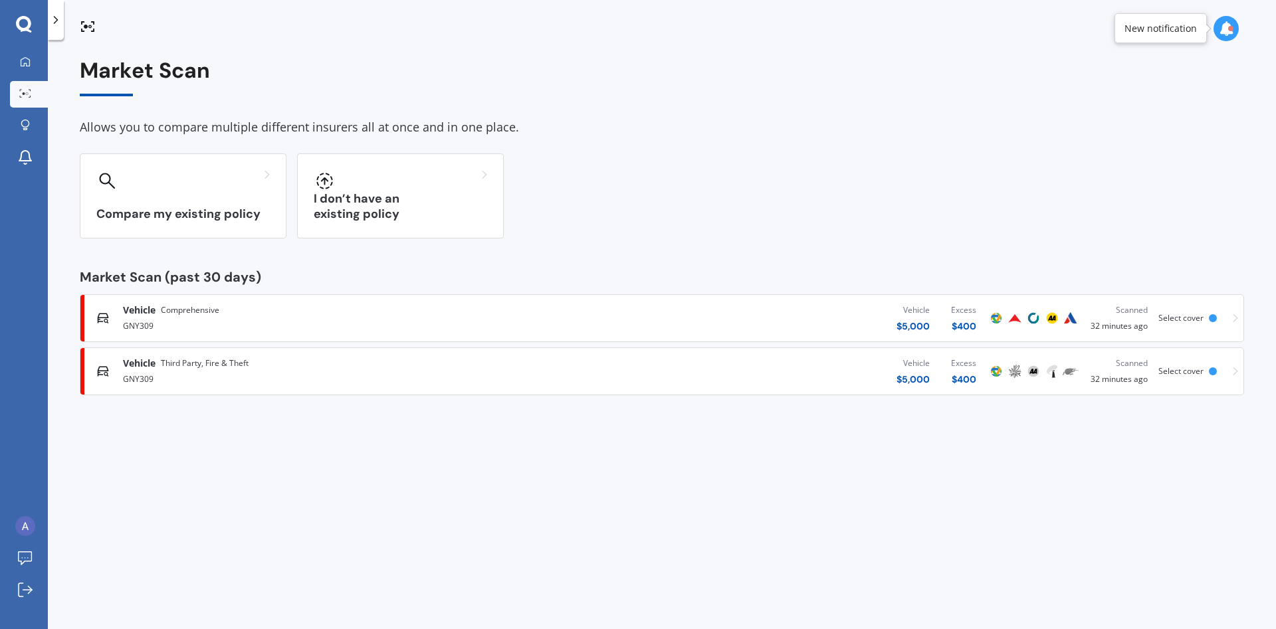
click at [237, 362] on span "Third Party, Fire & Theft" at bounding box center [205, 363] width 88 height 13
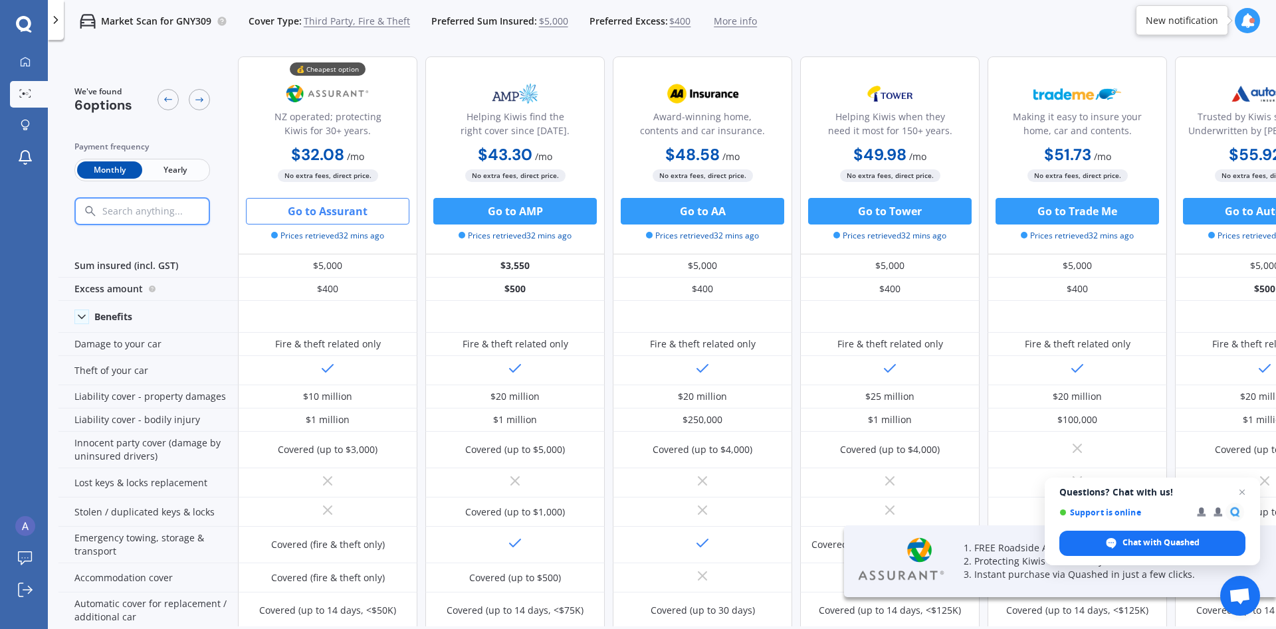
click at [170, 163] on span "Yearly" at bounding box center [174, 169] width 65 height 17
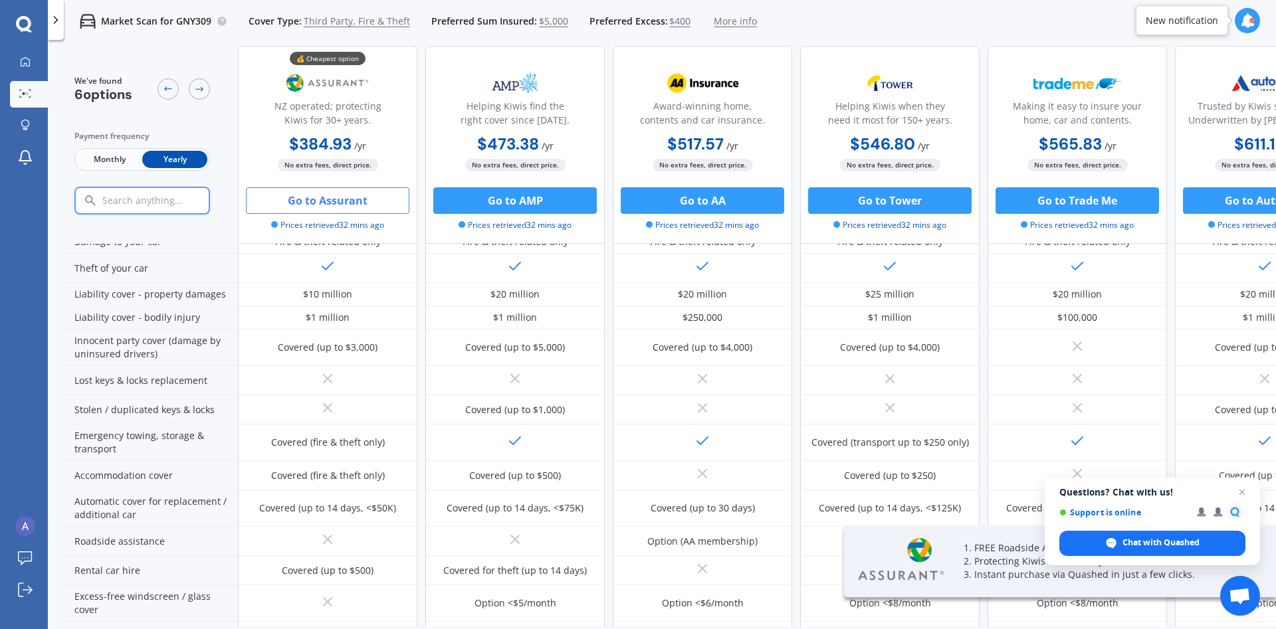
scroll to position [100, 0]
click at [1245, 491] on span "Close chat" at bounding box center [1242, 492] width 17 height 17
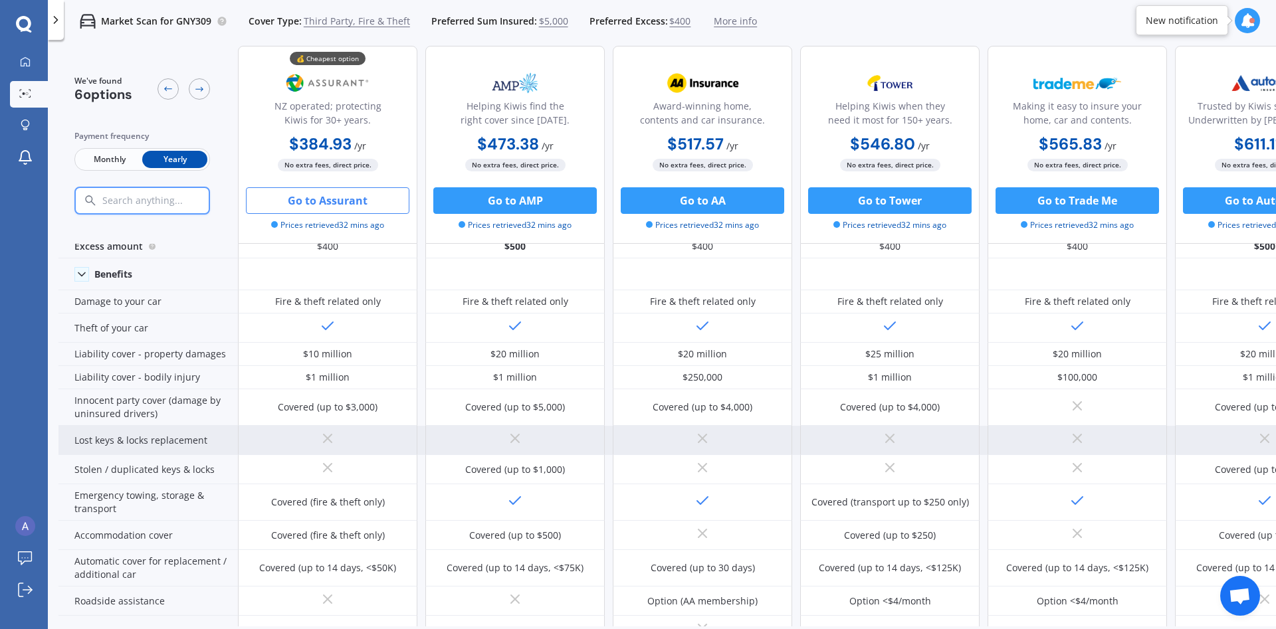
scroll to position [60, 0]
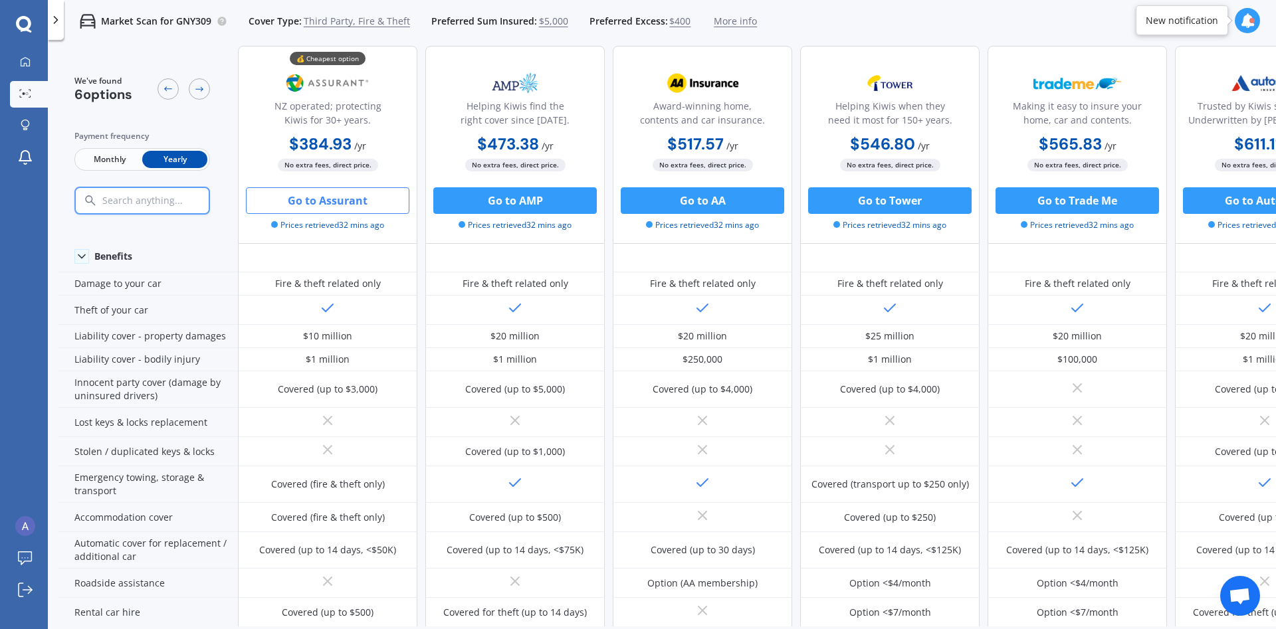
click at [741, 23] on span "More info" at bounding box center [735, 21] width 43 height 13
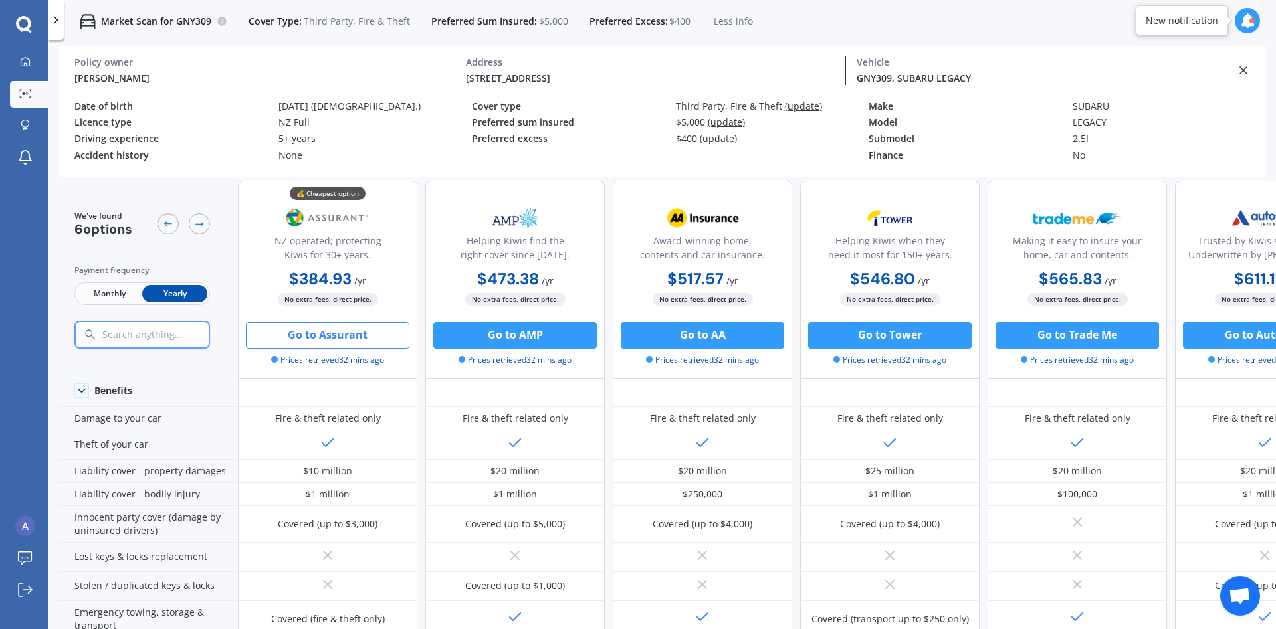
click at [132, 73] on div "[PERSON_NAME]" at bounding box center [258, 78] width 369 height 14
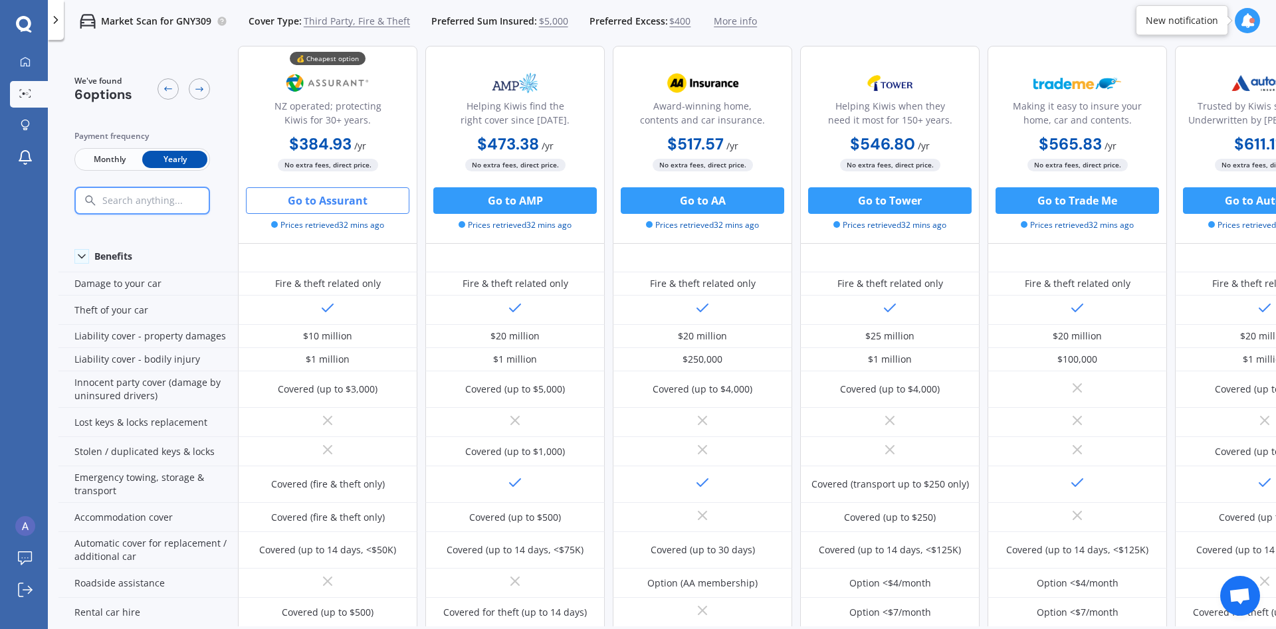
click at [132, 73] on div "We've found 6 options Payment frequency Monthly Yearly" at bounding box center [147, 145] width 179 height 198
click at [35, 58] on link "My Dashboard" at bounding box center [29, 62] width 38 height 27
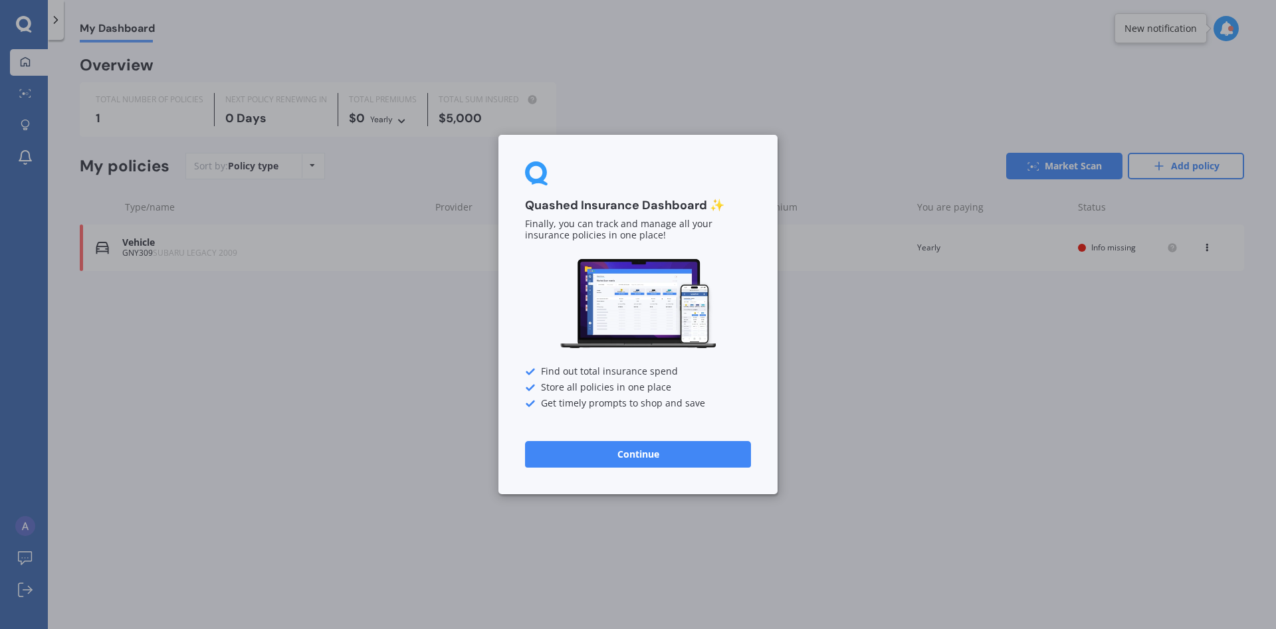
click at [709, 126] on div "Quashed Insurance Dashboard ✨ Finally, you can track and manage all your insura…" at bounding box center [638, 314] width 1276 height 629
click at [655, 446] on button "Continue" at bounding box center [638, 454] width 226 height 27
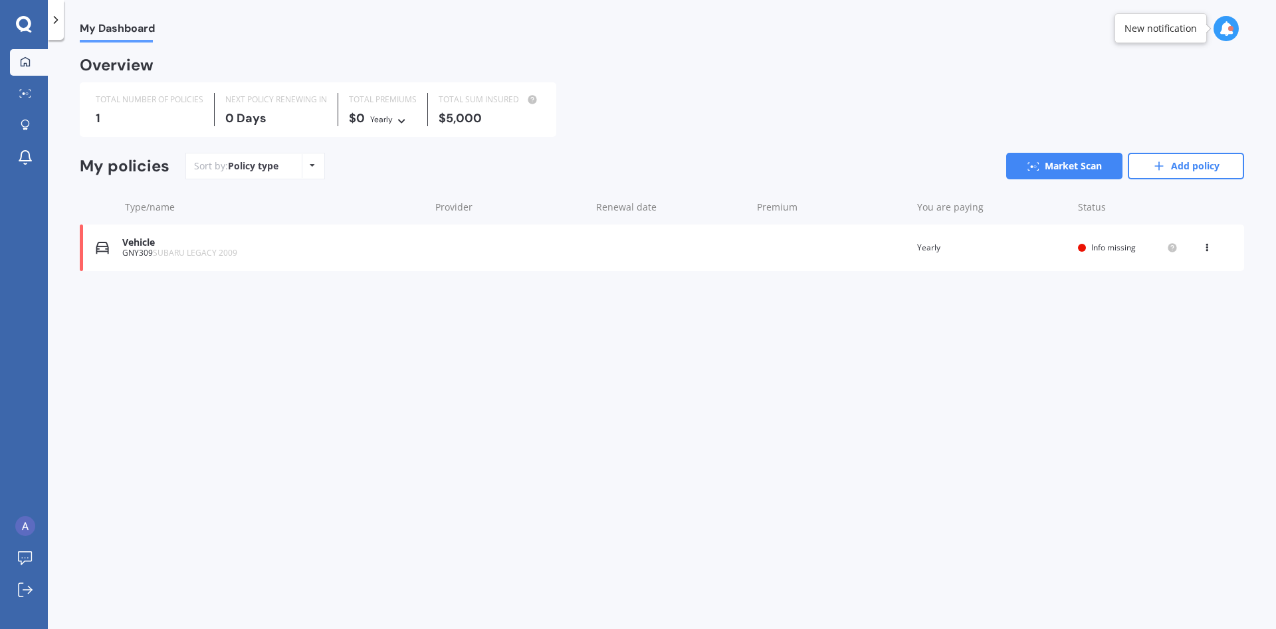
click at [1237, 21] on div at bounding box center [1233, 29] width 41 height 27
click at [29, 19] on icon at bounding box center [23, 23] width 15 height 15
click at [34, 524] on img at bounding box center [25, 526] width 20 height 20
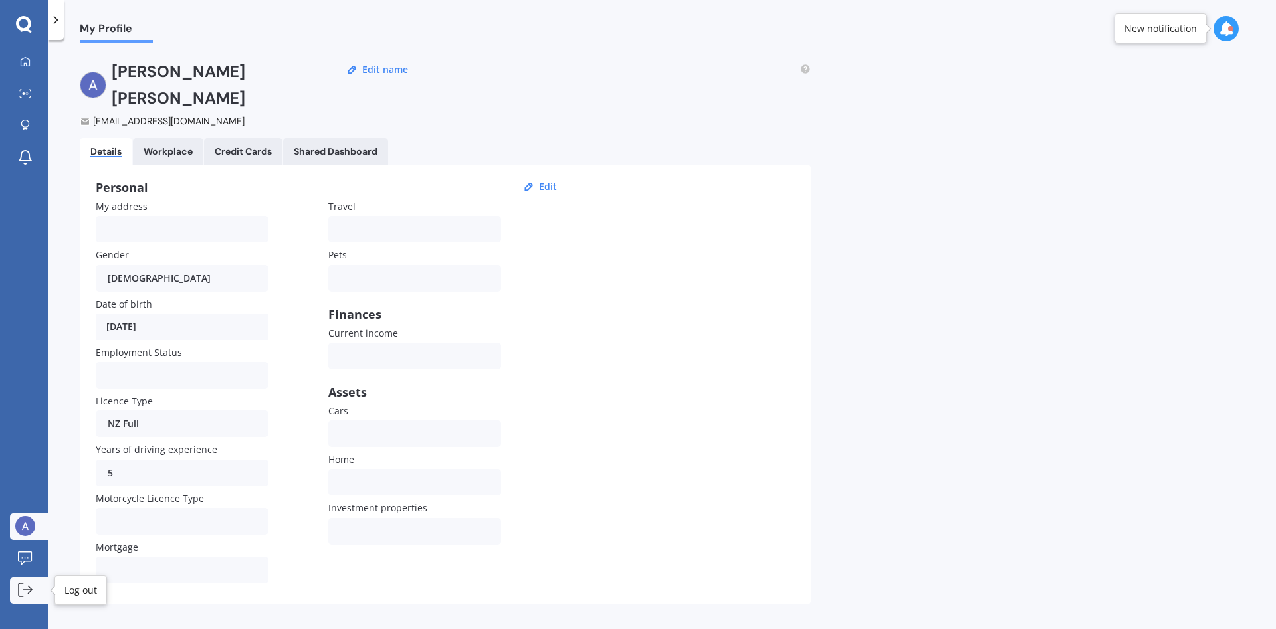
click at [19, 599] on link "Log out" at bounding box center [29, 590] width 38 height 27
